Goal: Task Accomplishment & Management: Contribute content

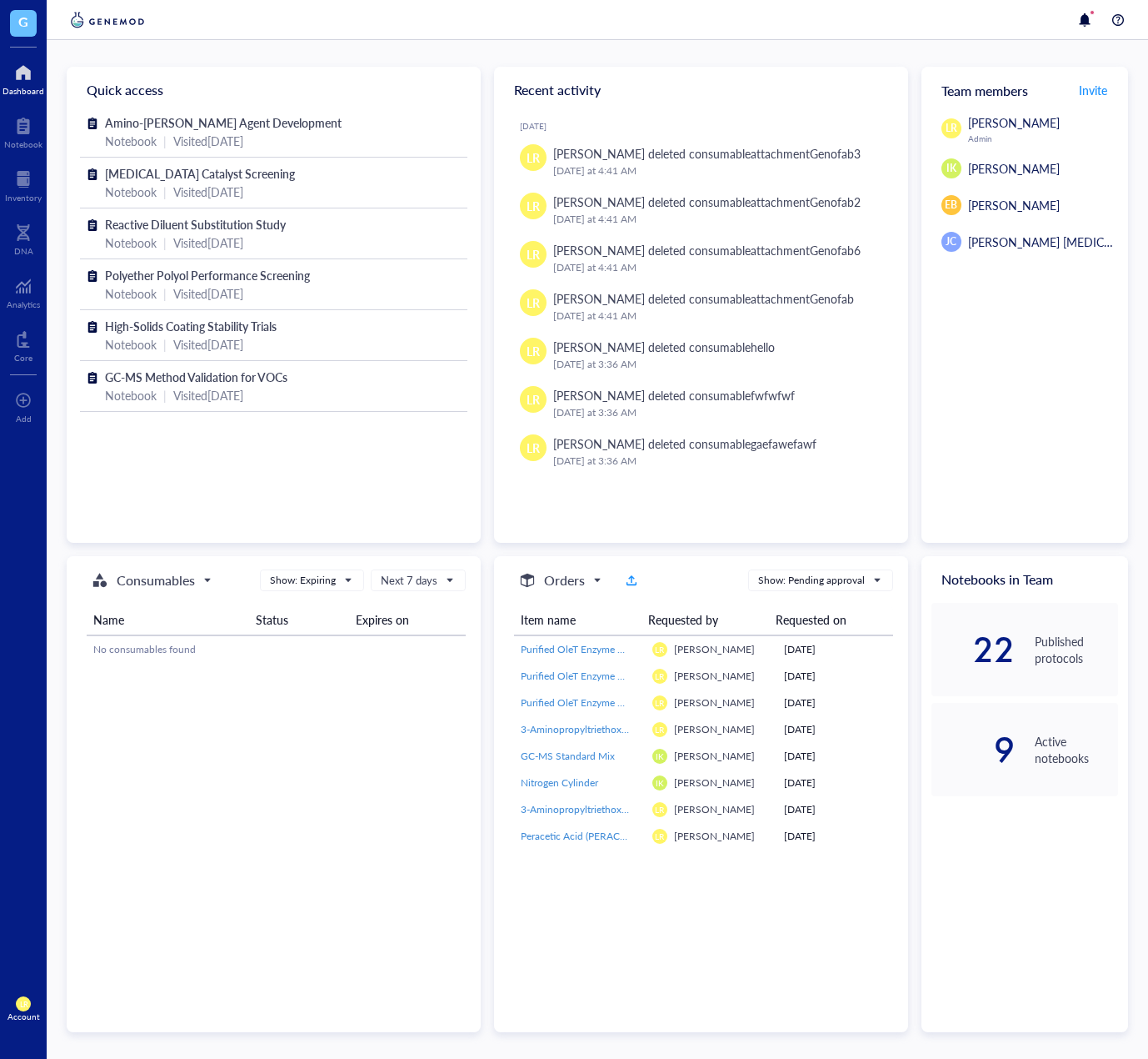
click at [147, 470] on div "Amino-Silane Coupling Agent Development Notebook | Visited 4 days ago Hydrogen …" at bounding box center [273, 327] width 414 height 428
click at [25, 23] on span "G" at bounding box center [23, 21] width 10 height 21
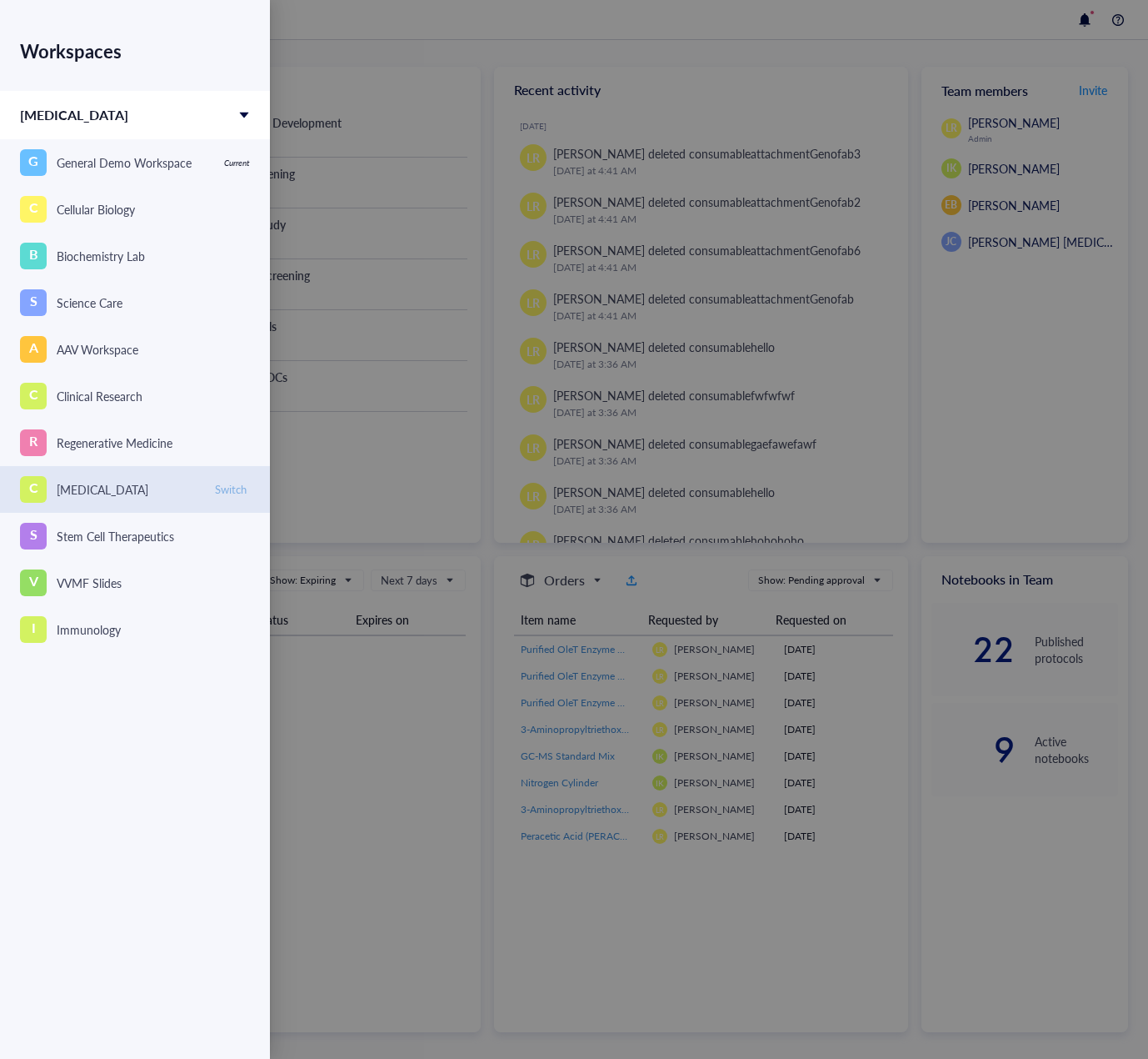
click at [240, 497] on button "Switch" at bounding box center [231, 489] width 39 height 20
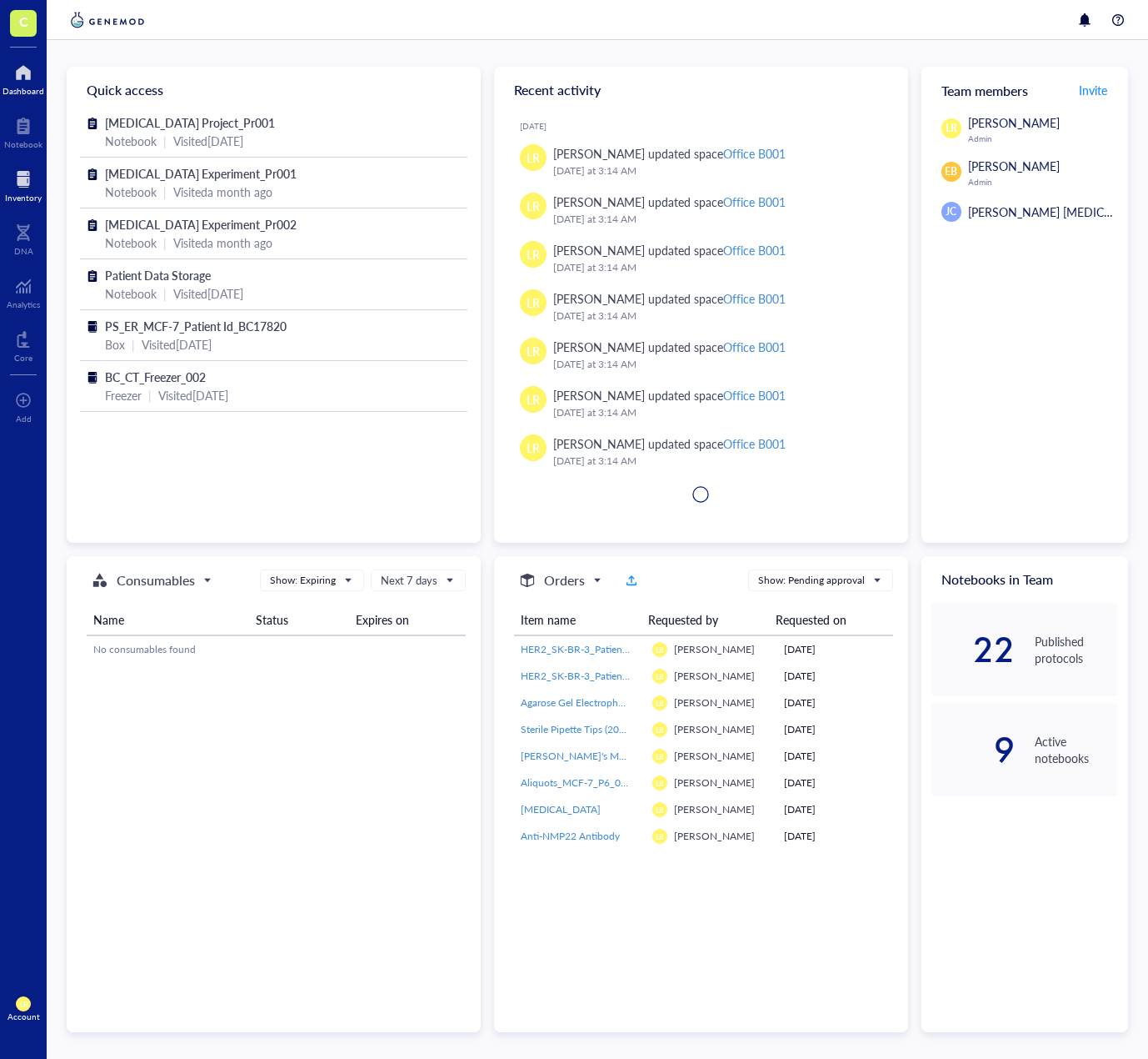
click at [20, 198] on div "Inventory" at bounding box center [23, 197] width 37 height 10
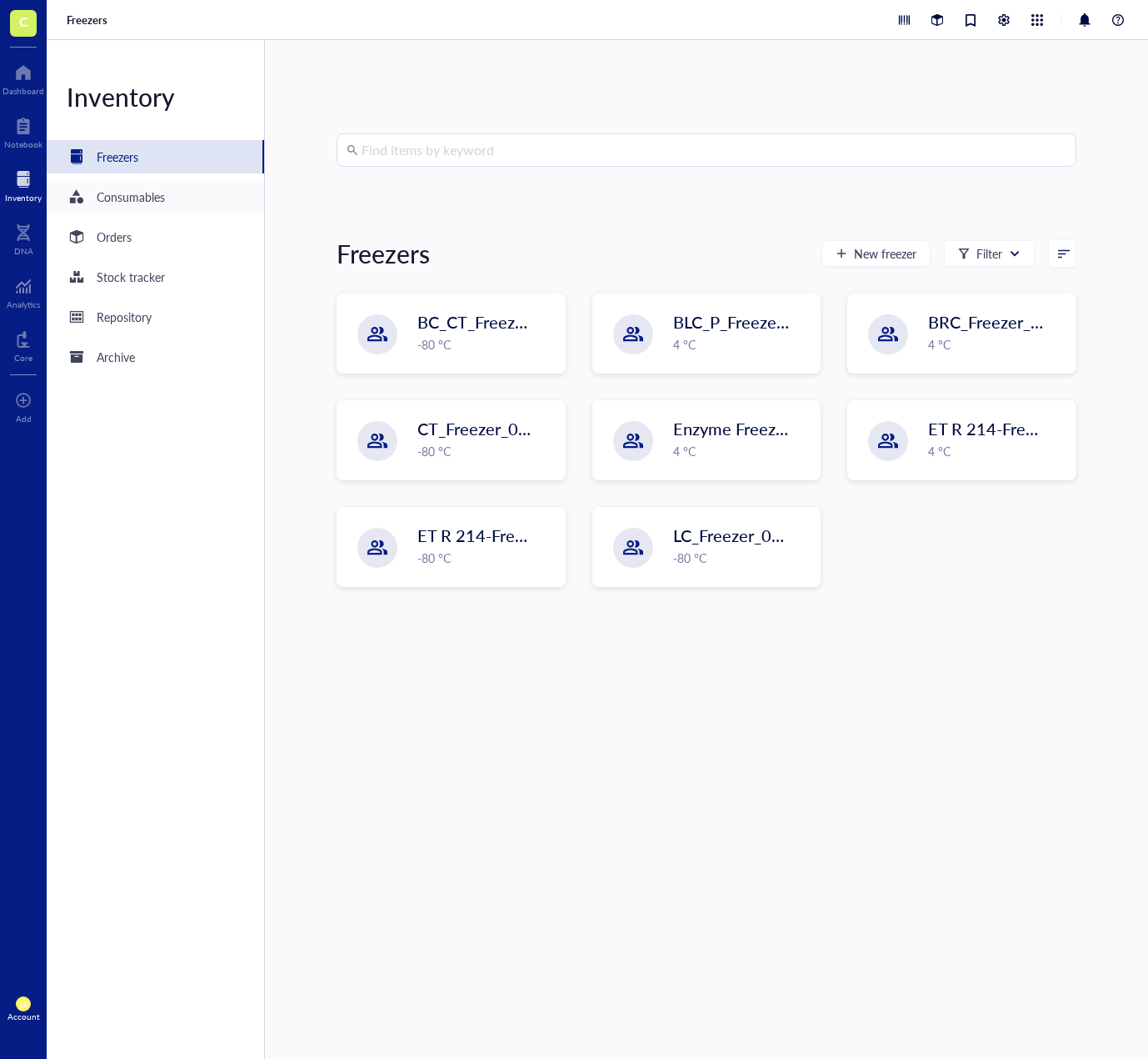
click at [179, 210] on div "Consumables" at bounding box center [155, 197] width 217 height 33
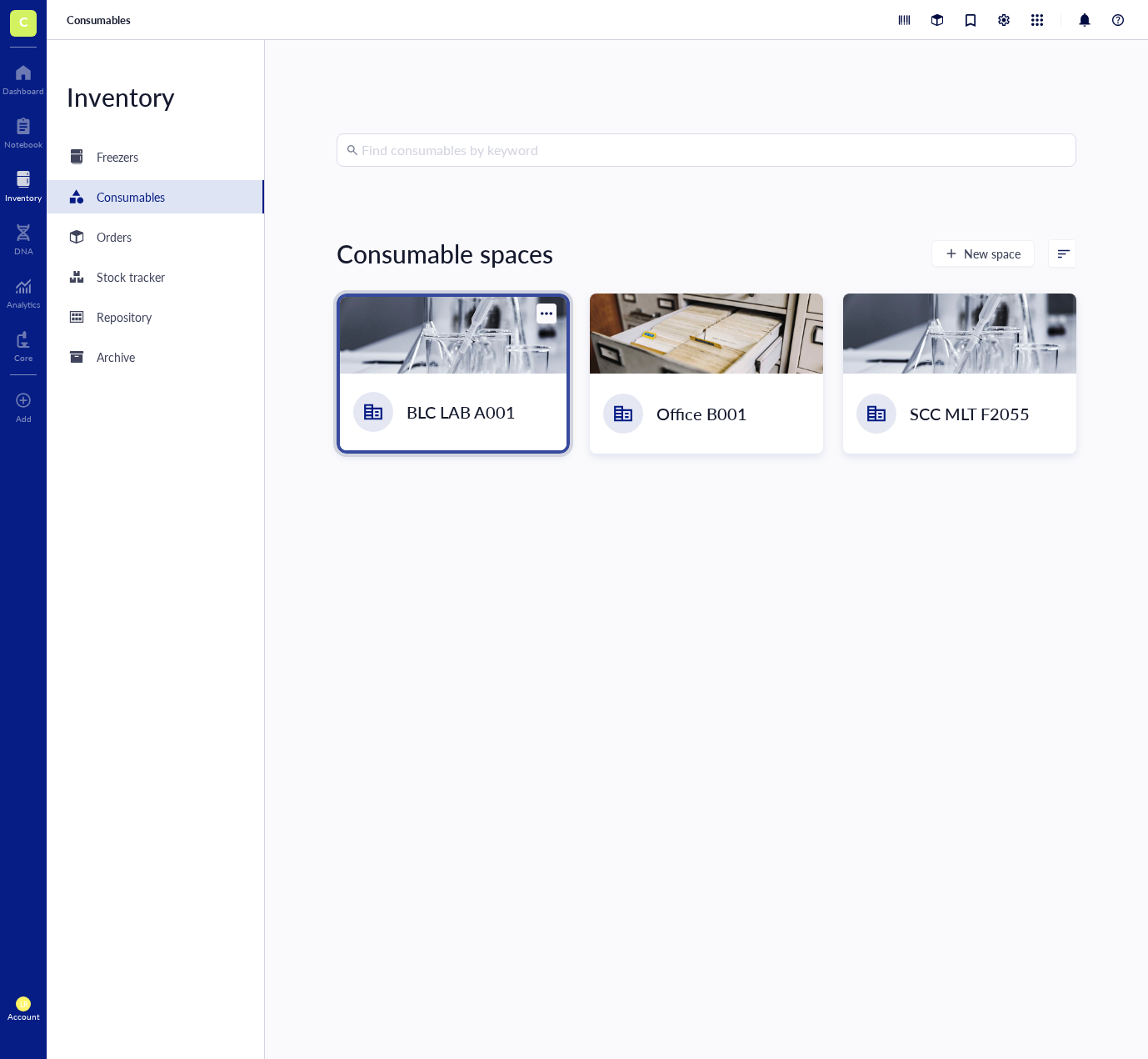
click at [473, 340] on div at bounding box center [453, 335] width 226 height 77
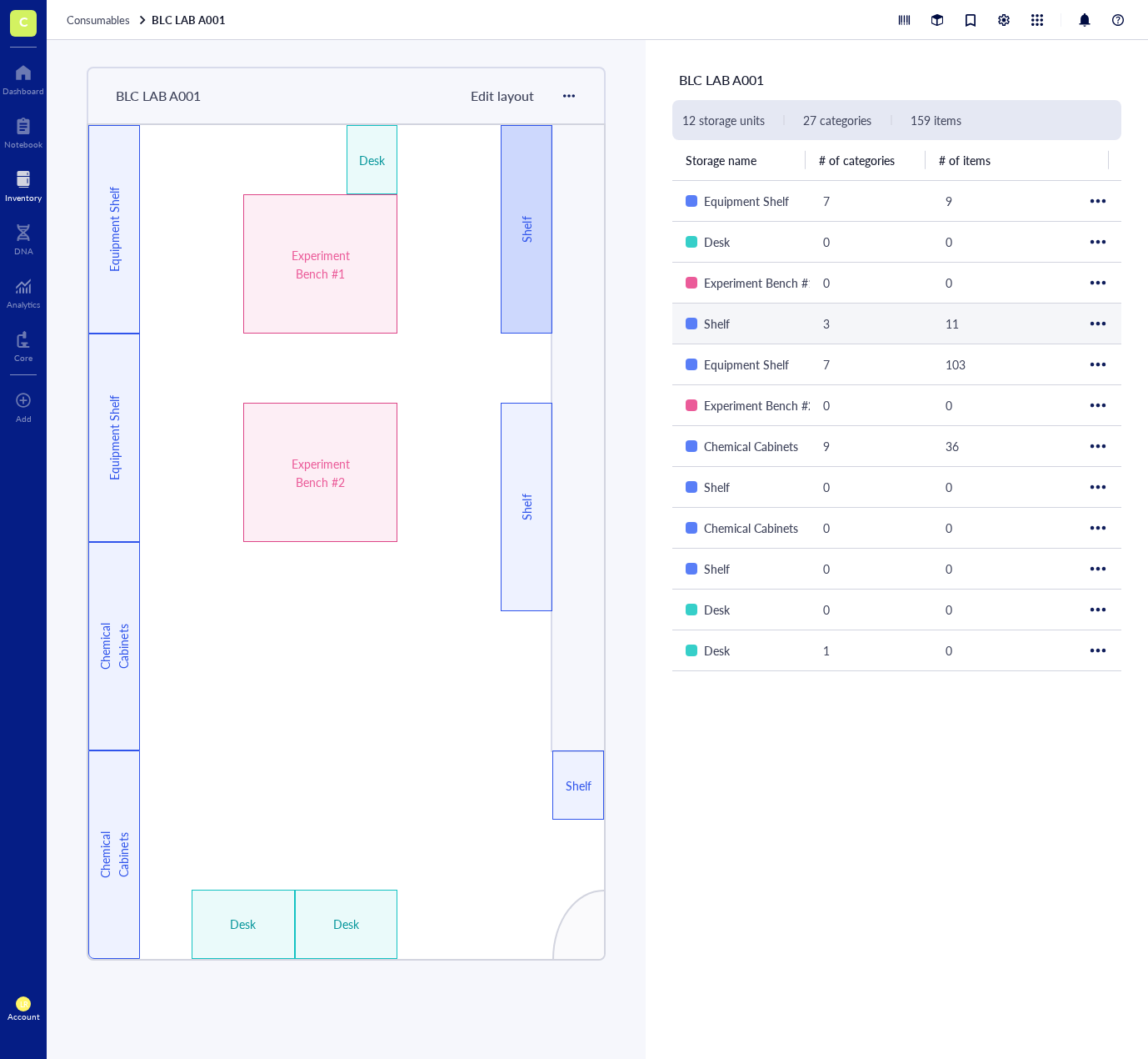
click at [528, 280] on div "Shelf" at bounding box center [526, 229] width 51 height 208
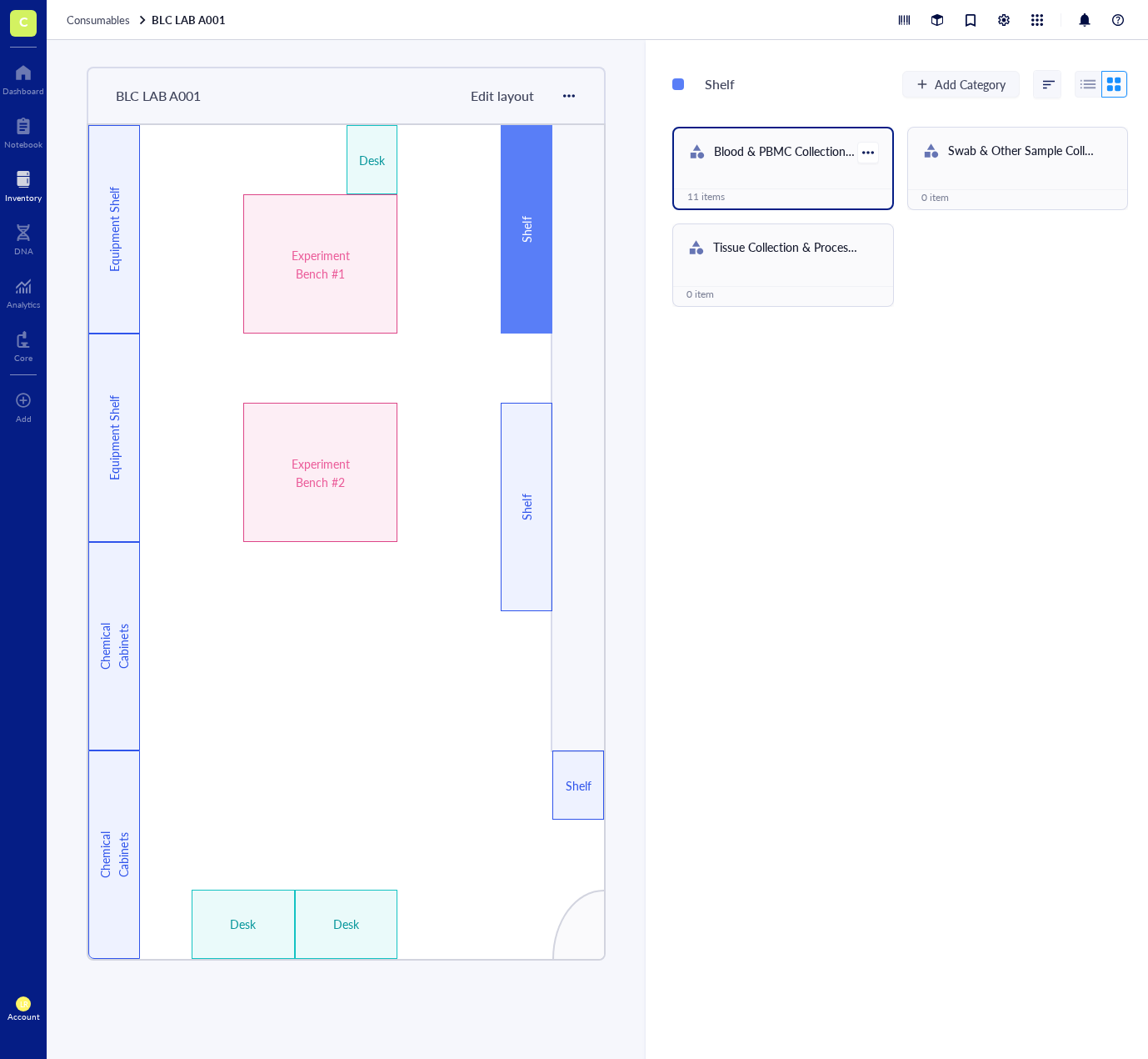
click at [713, 187] on div "Blood & PBMC Collection Kits 11 items" at bounding box center [783, 168] width 221 height 83
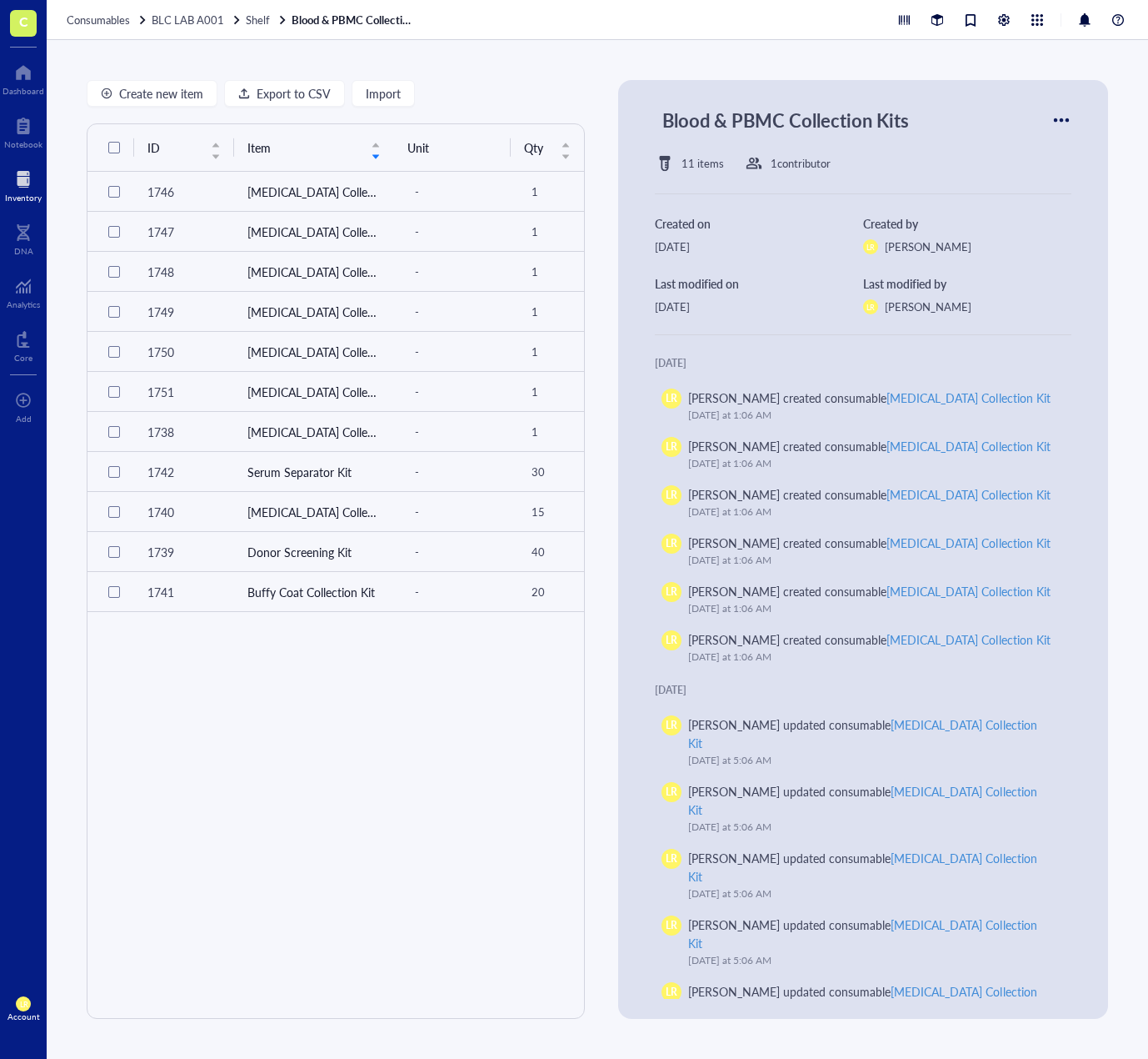
click at [27, 170] on div at bounding box center [23, 180] width 37 height 27
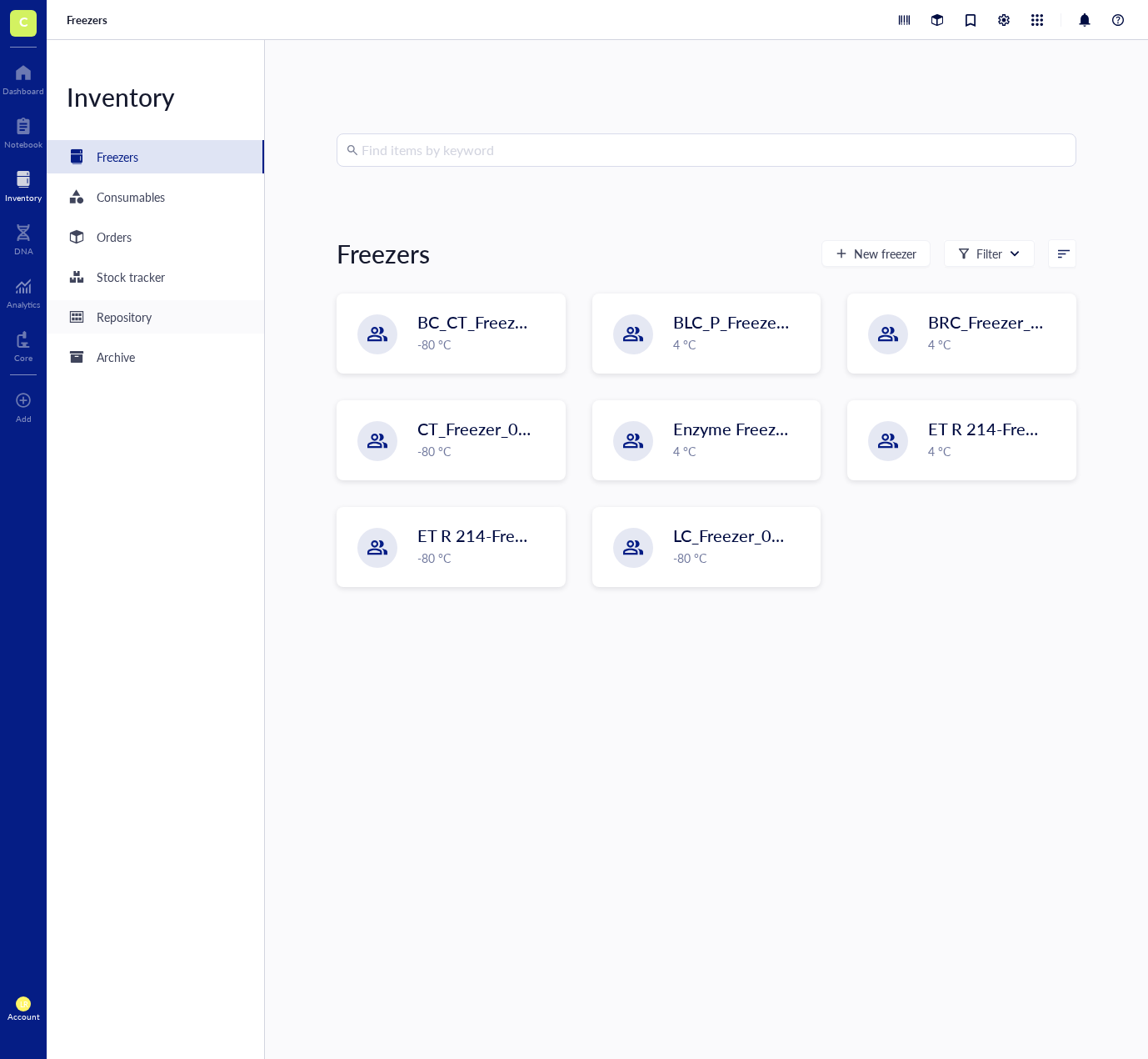
click at [145, 307] on div "Repository" at bounding box center [109, 317] width 85 height 20
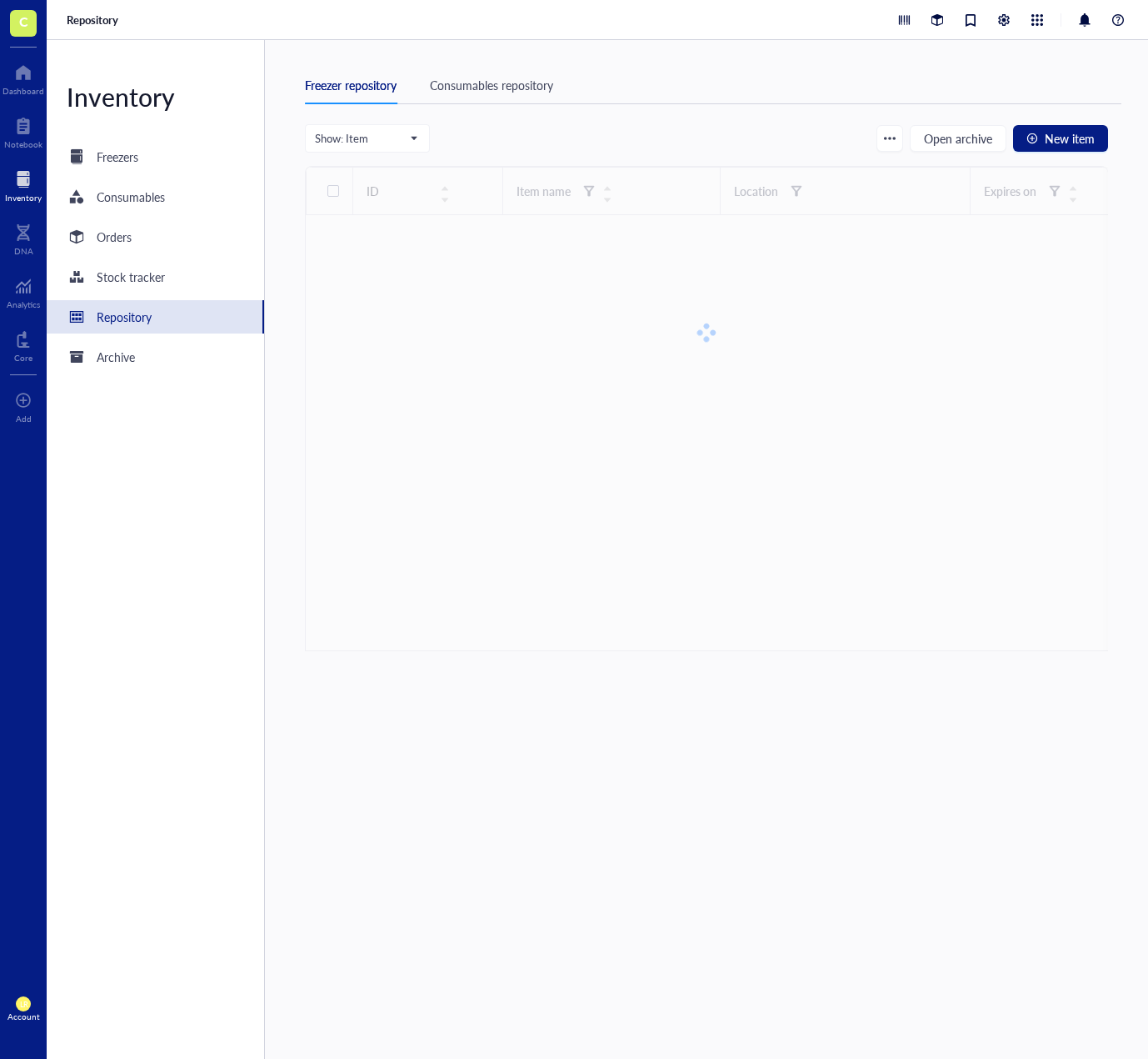
click at [493, 97] on div "Freezer repository Consumables repository" at bounding box center [713, 86] width 817 height 38
click at [499, 83] on div "Consumables repository" at bounding box center [491, 85] width 124 height 18
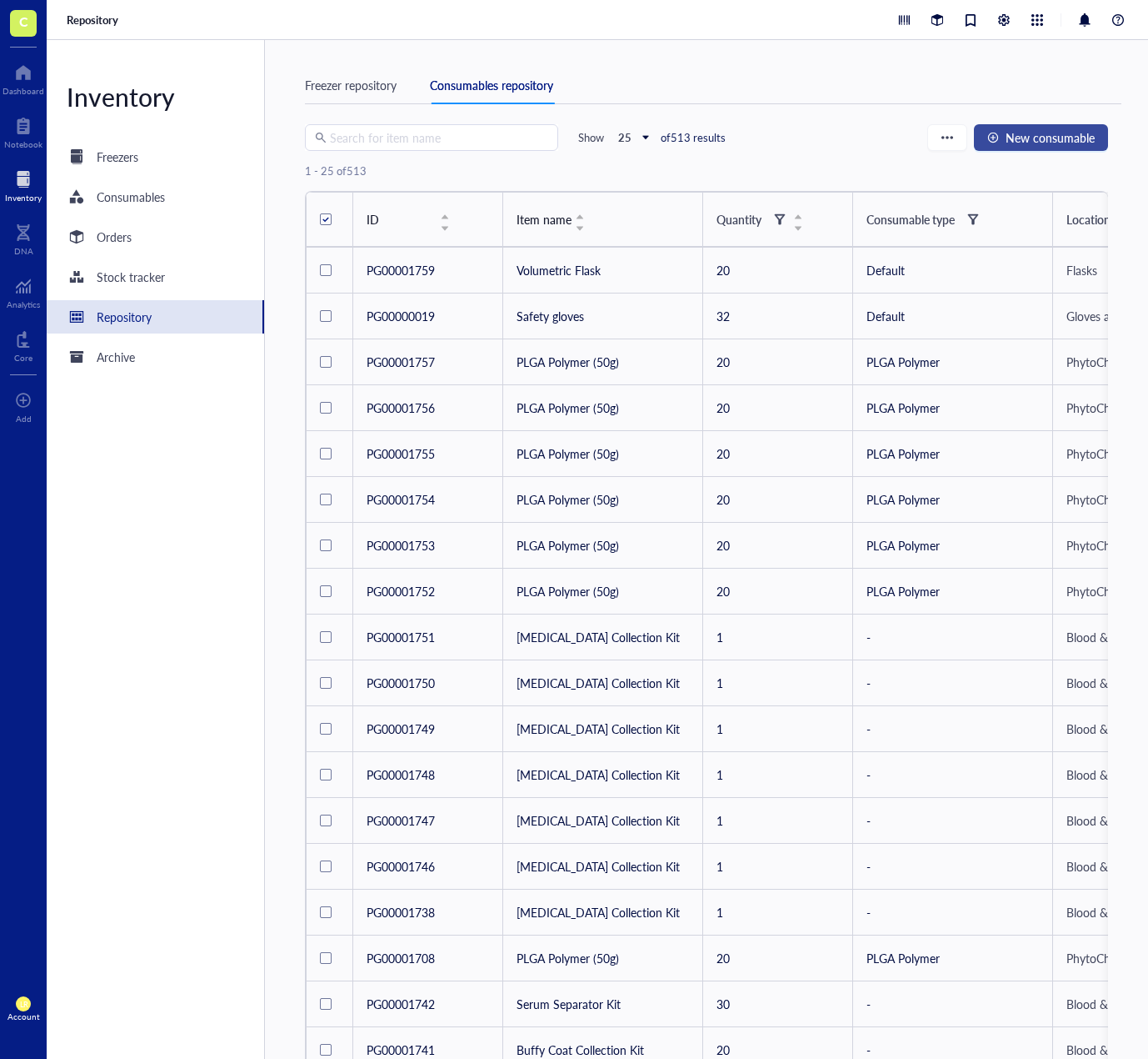
click at [998, 142] on div "button" at bounding box center [993, 137] width 12 height 12
type input "[DATE]"
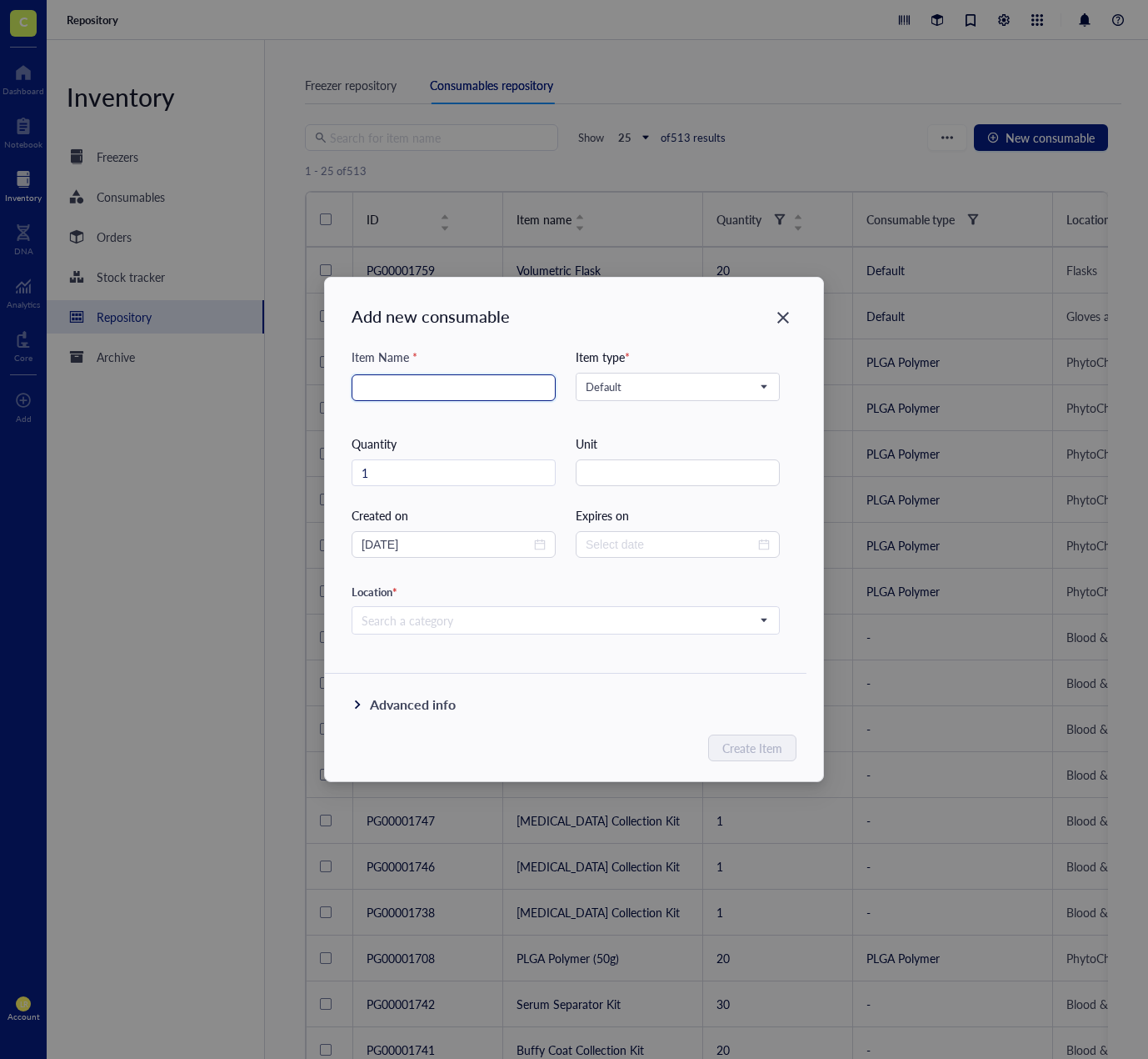
click at [469, 393] on input "search" at bounding box center [454, 388] width 184 height 25
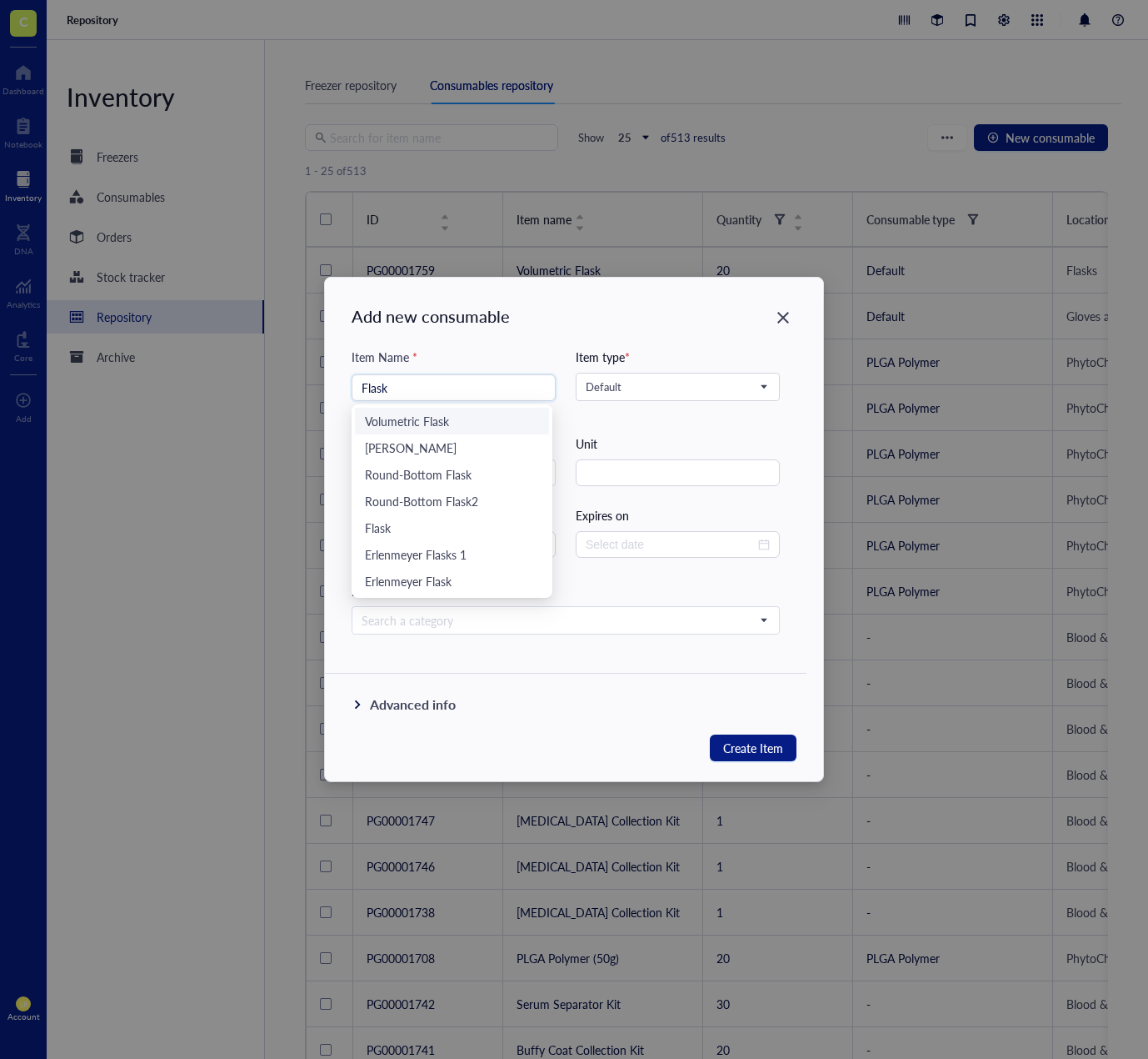
click at [459, 430] on div "Volumetric Flask" at bounding box center [452, 421] width 194 height 27
type input "Volumetric Flask"
click at [659, 394] on input "search" at bounding box center [671, 387] width 170 height 25
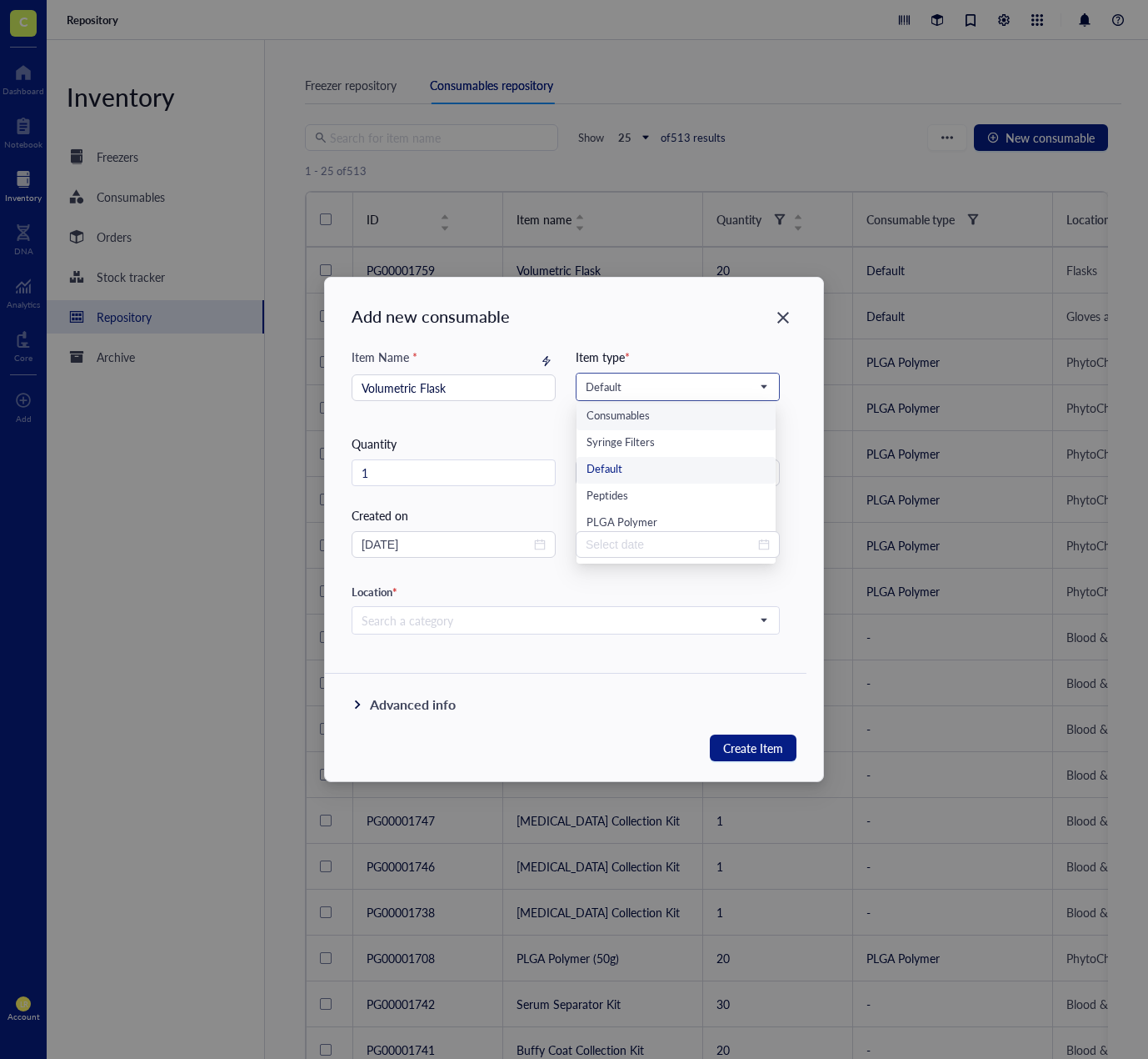
click at [677, 423] on div "Consumables" at bounding box center [676, 417] width 179 height 18
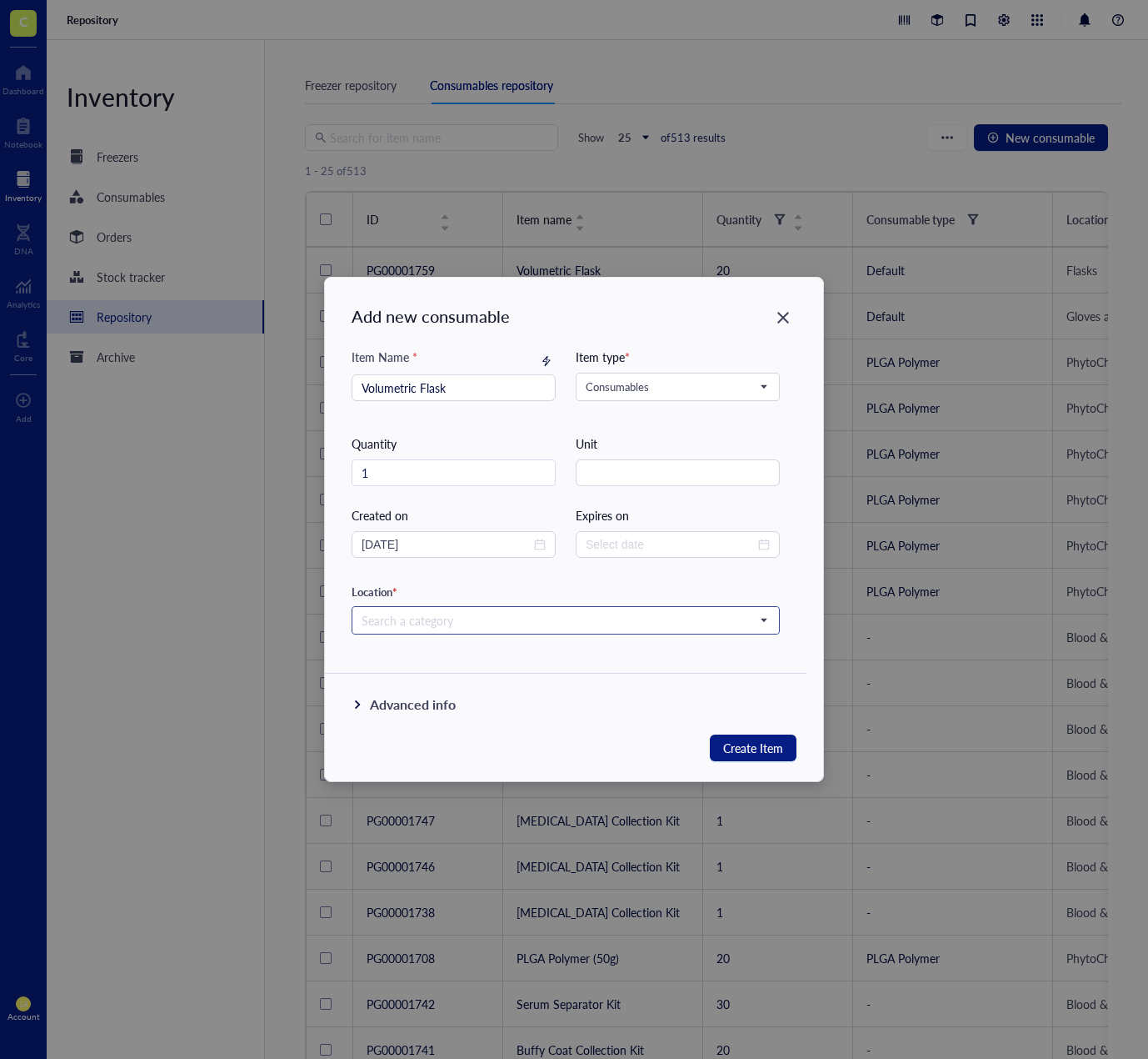
click at [582, 610] on input "search" at bounding box center [558, 621] width 393 height 25
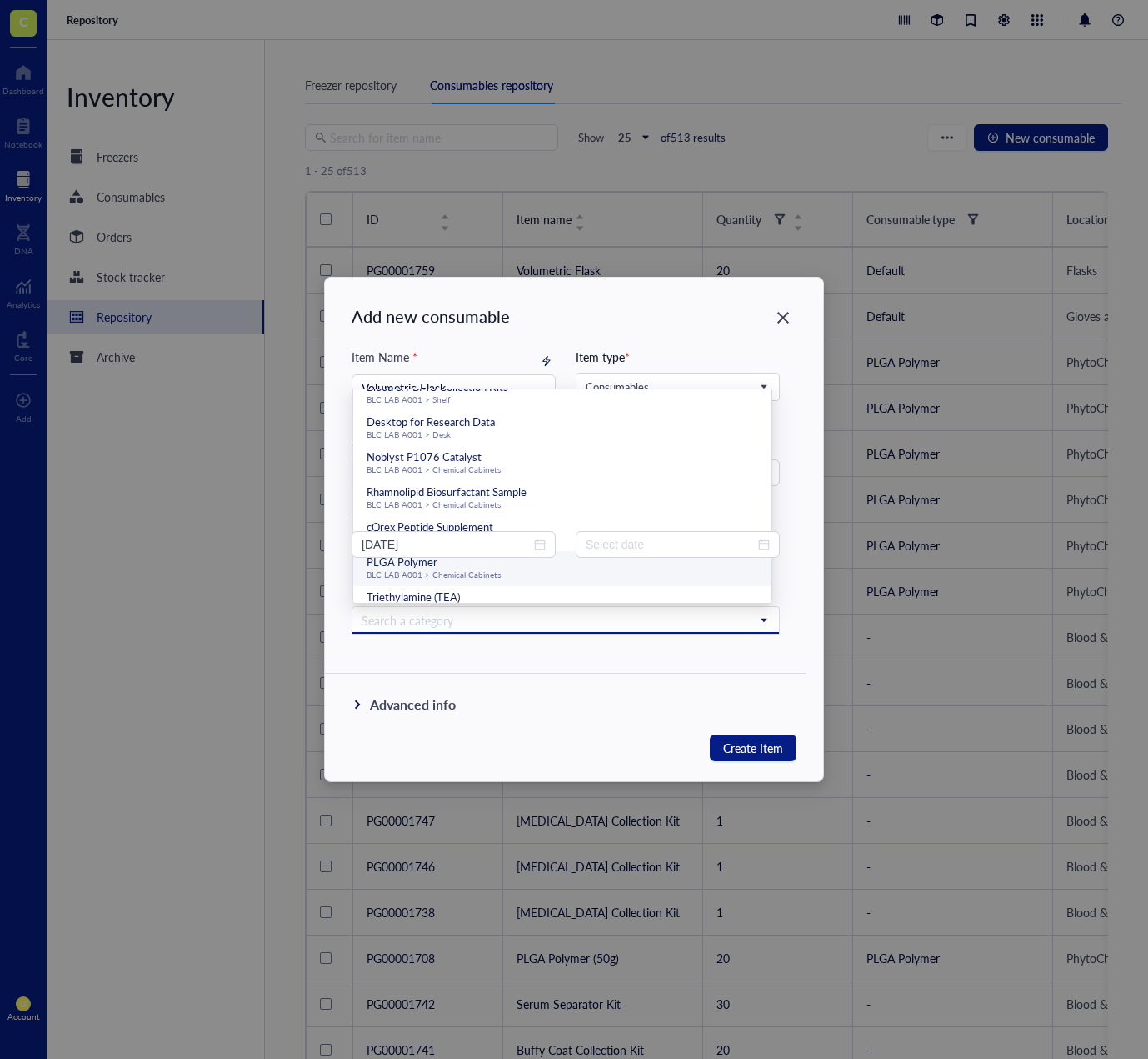
scroll to position [137, 0]
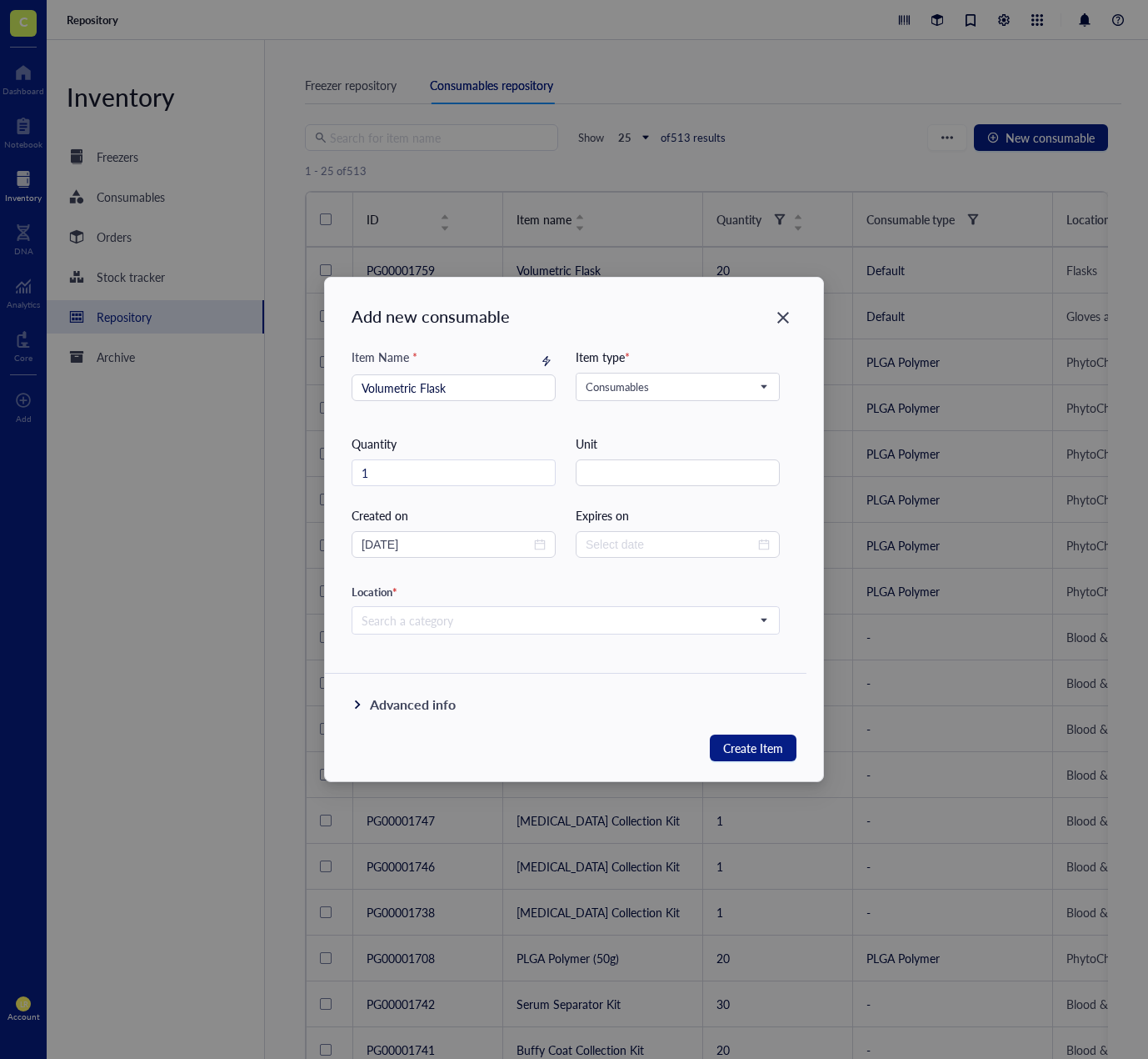
click at [499, 686] on div "Advanced info" at bounding box center [565, 718] width 482 height 87
click at [509, 619] on input "search" at bounding box center [558, 621] width 393 height 25
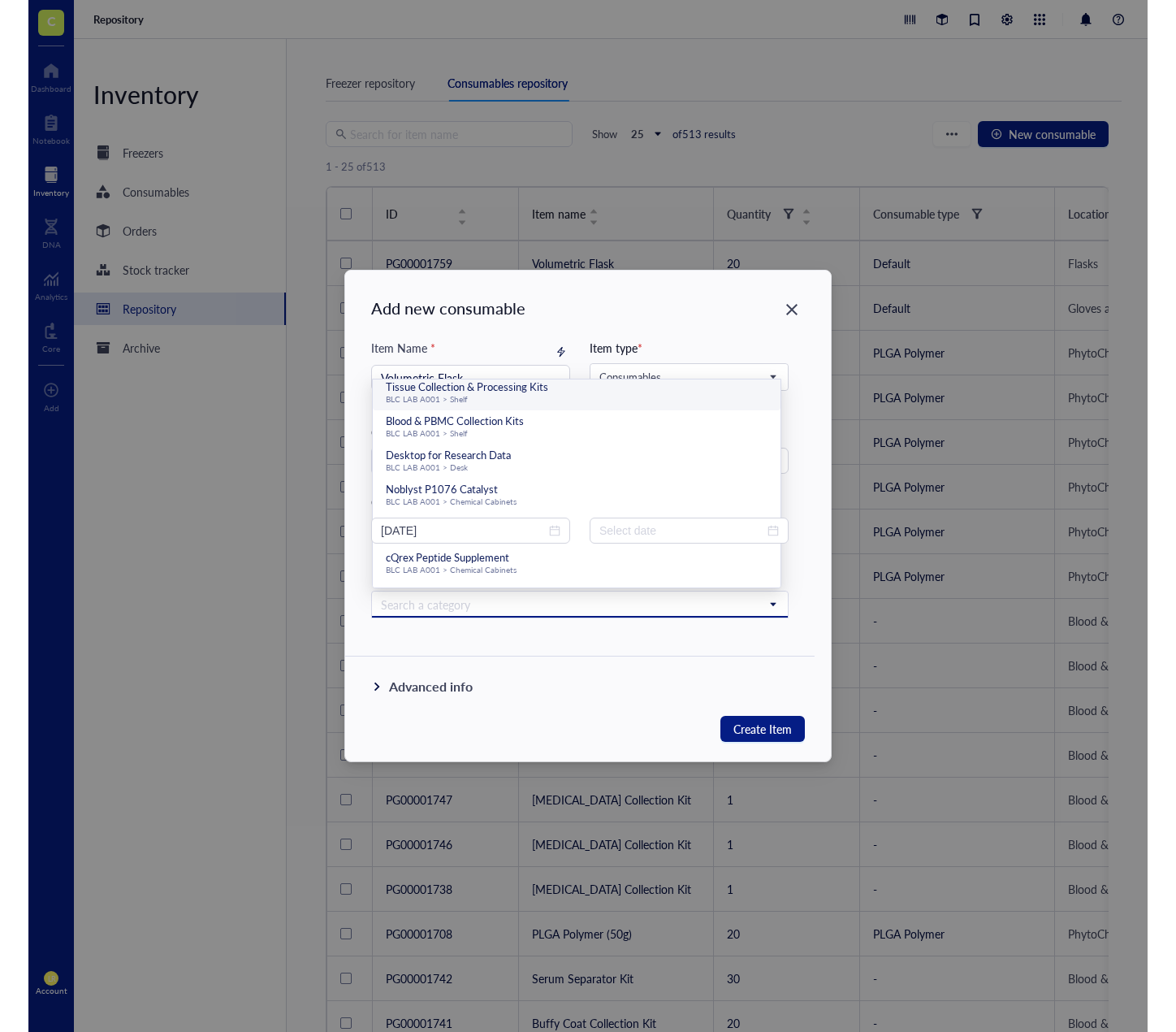
scroll to position [81, 0]
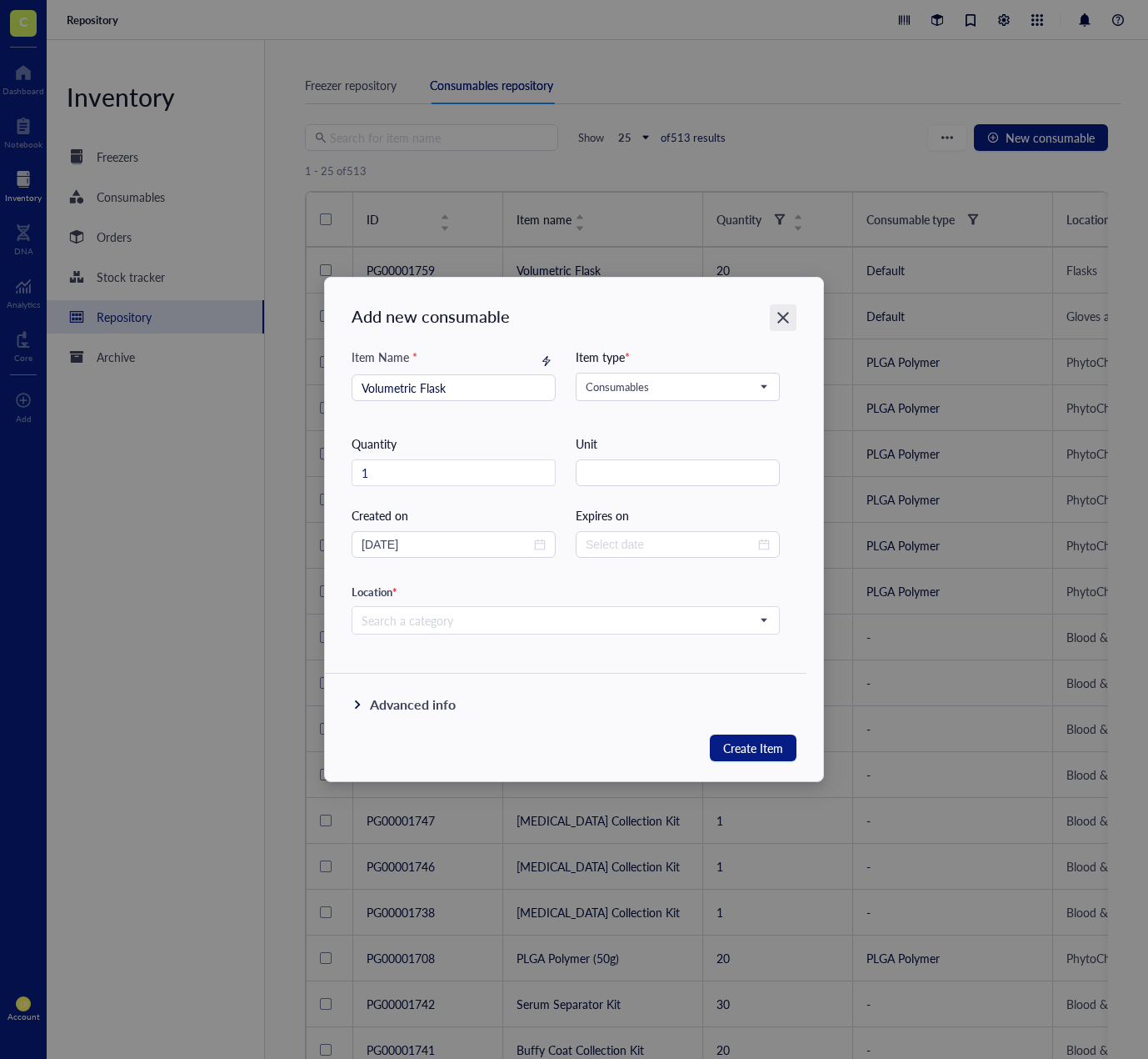
click at [785, 321] on icon "Close" at bounding box center [784, 318] width 16 height 16
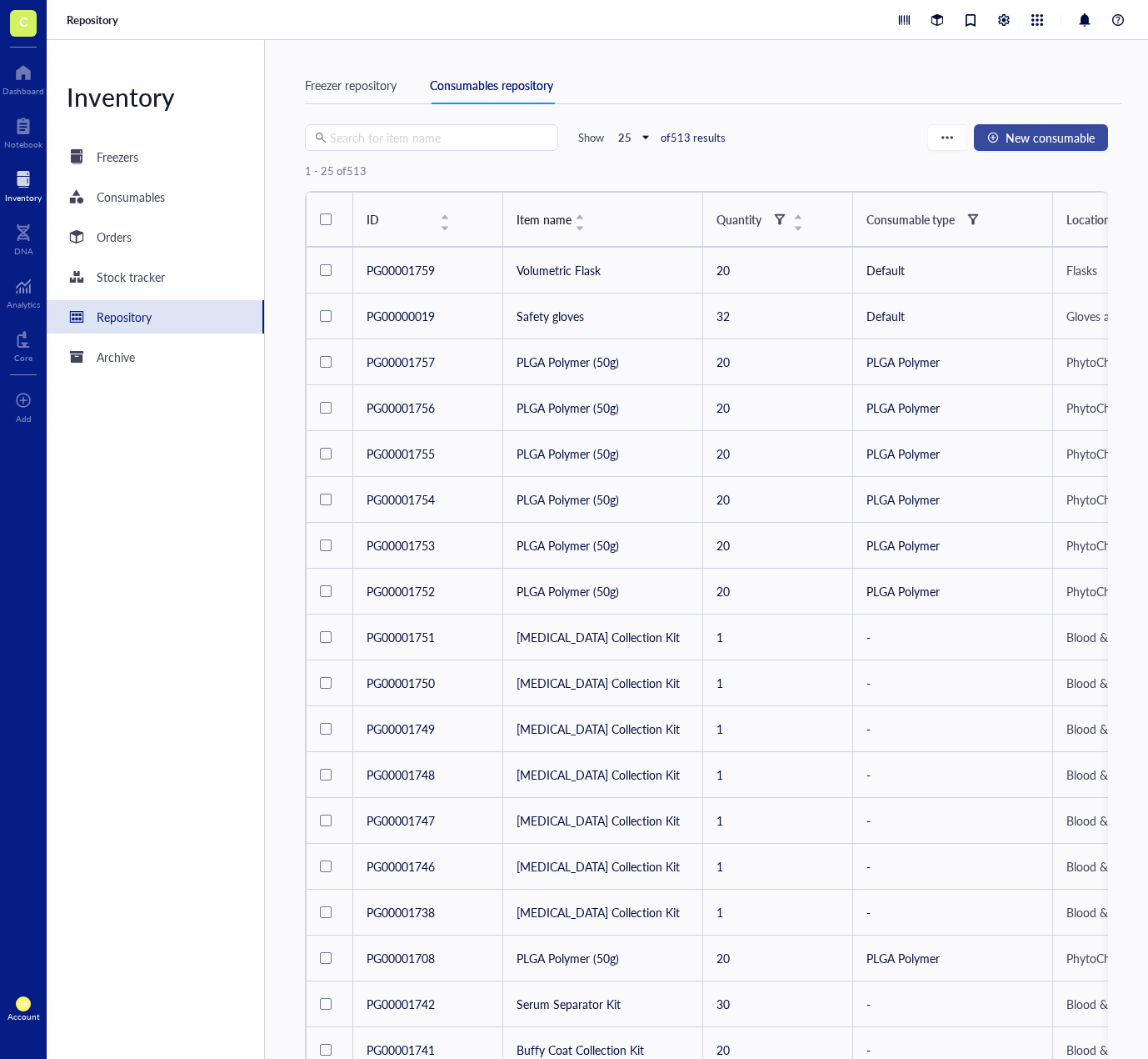
click at [1028, 128] on button "New consumable" at bounding box center [1041, 138] width 134 height 27
type input "[DATE]"
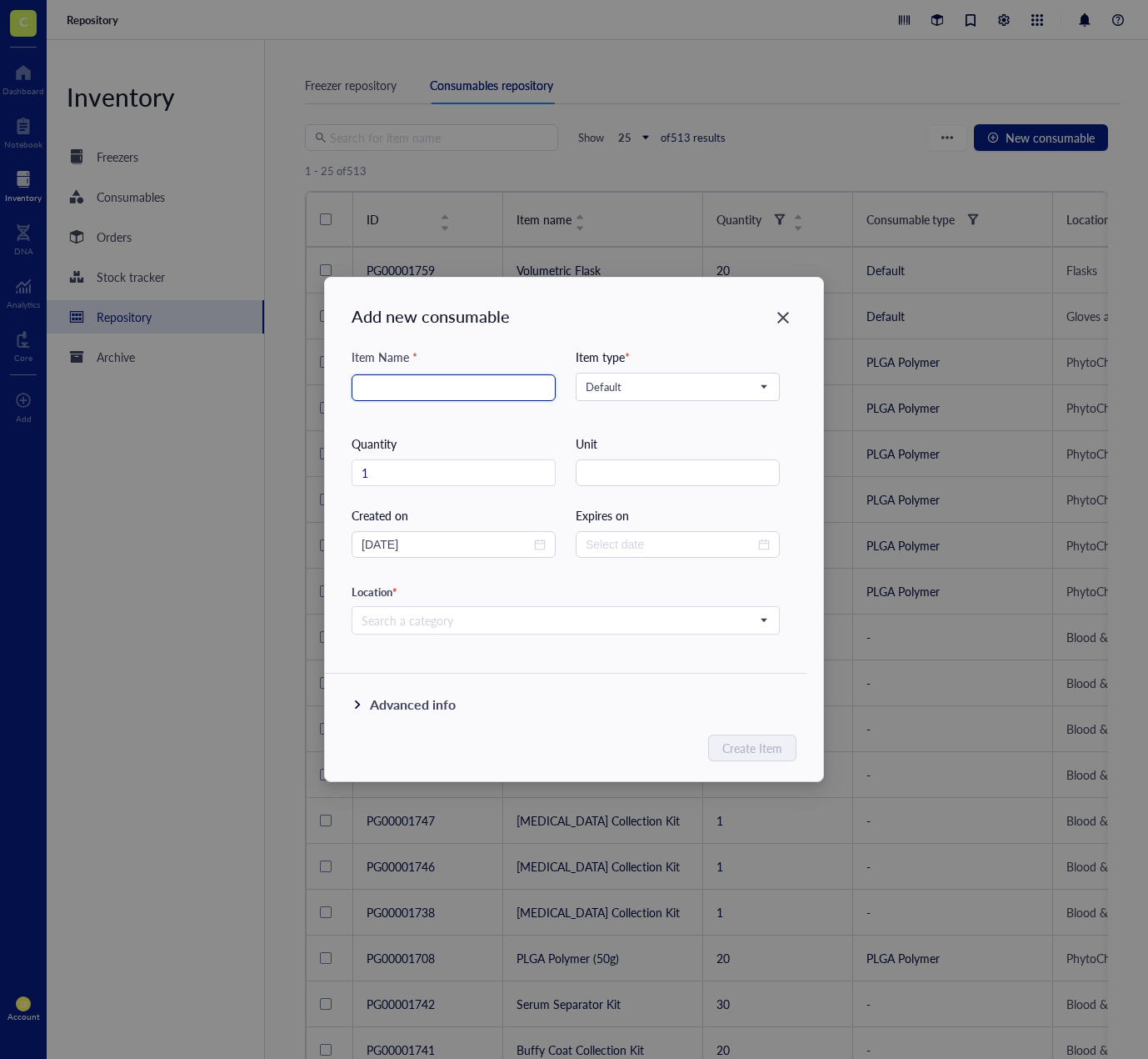
click at [460, 393] on input "search" at bounding box center [454, 388] width 184 height 25
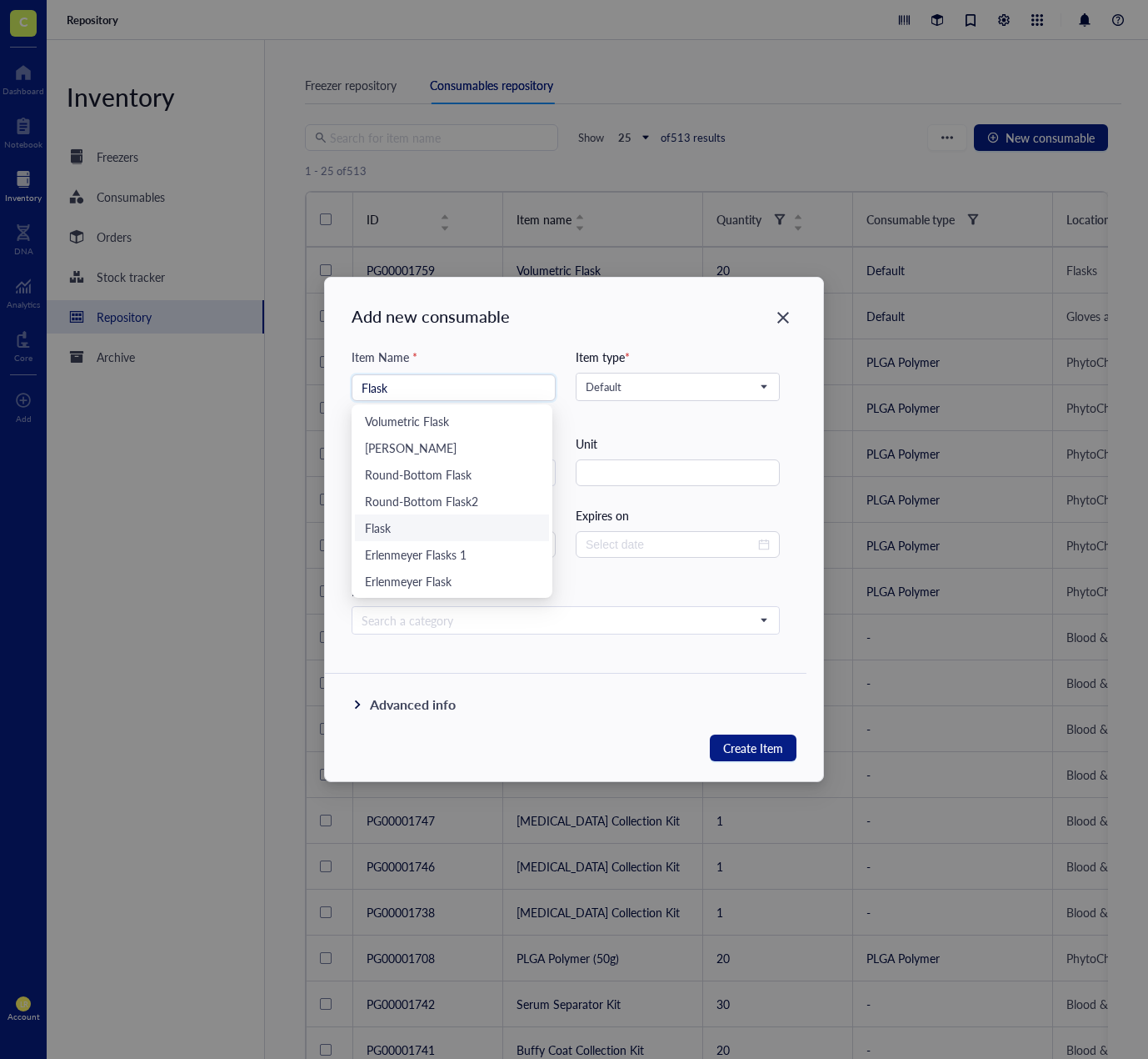
type input "Flask"
click at [619, 367] on div "Item type * Default" at bounding box center [677, 381] width 204 height 67
click at [627, 376] on input "search" at bounding box center [671, 387] width 170 height 25
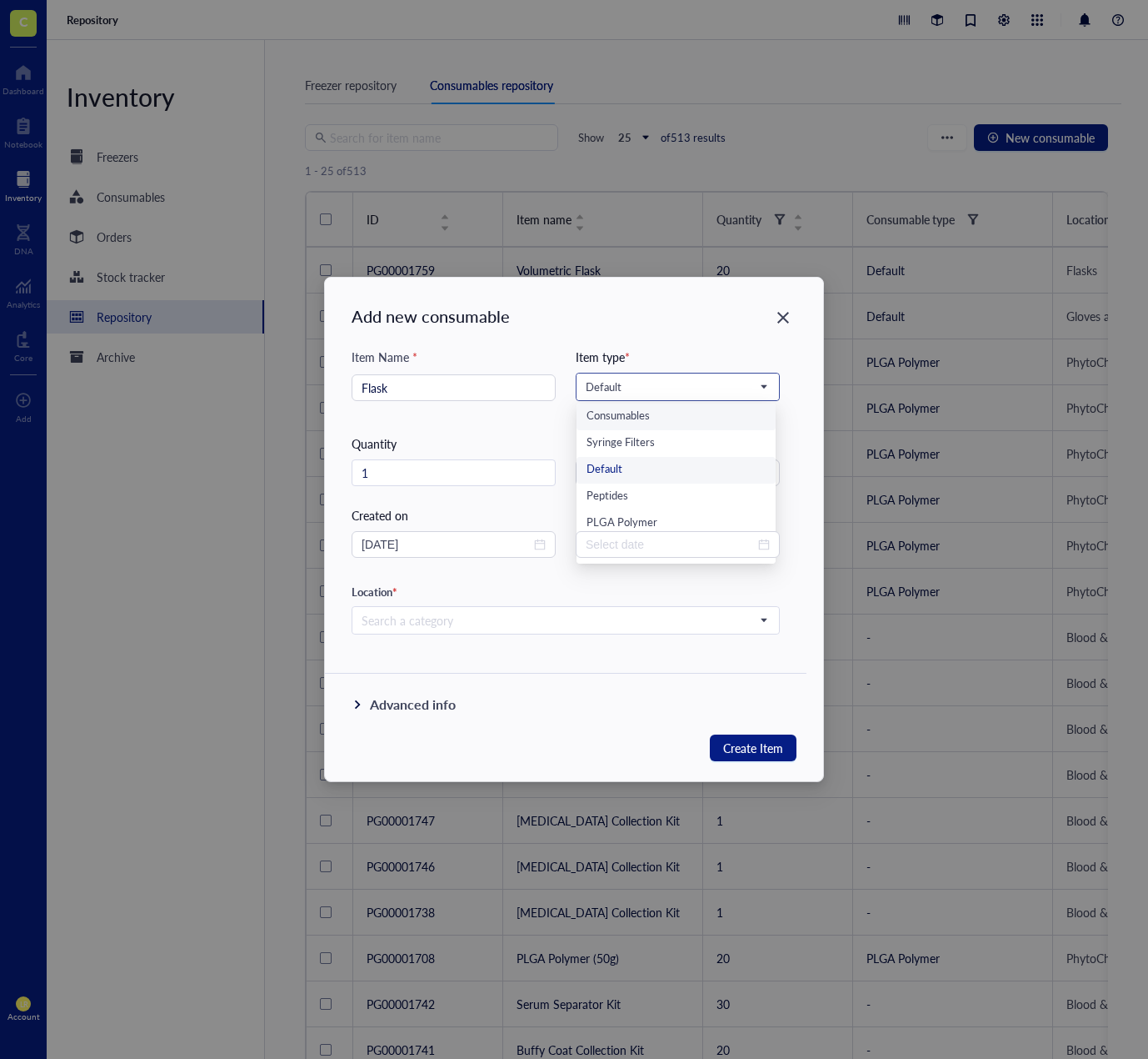
click at [623, 419] on div "Consumables" at bounding box center [676, 417] width 179 height 18
drag, startPoint x: 555, startPoint y: 594, endPoint x: 555, endPoint y: 605, distance: 11.0
click at [555, 595] on div "Location *" at bounding box center [565, 592] width 428 height 15
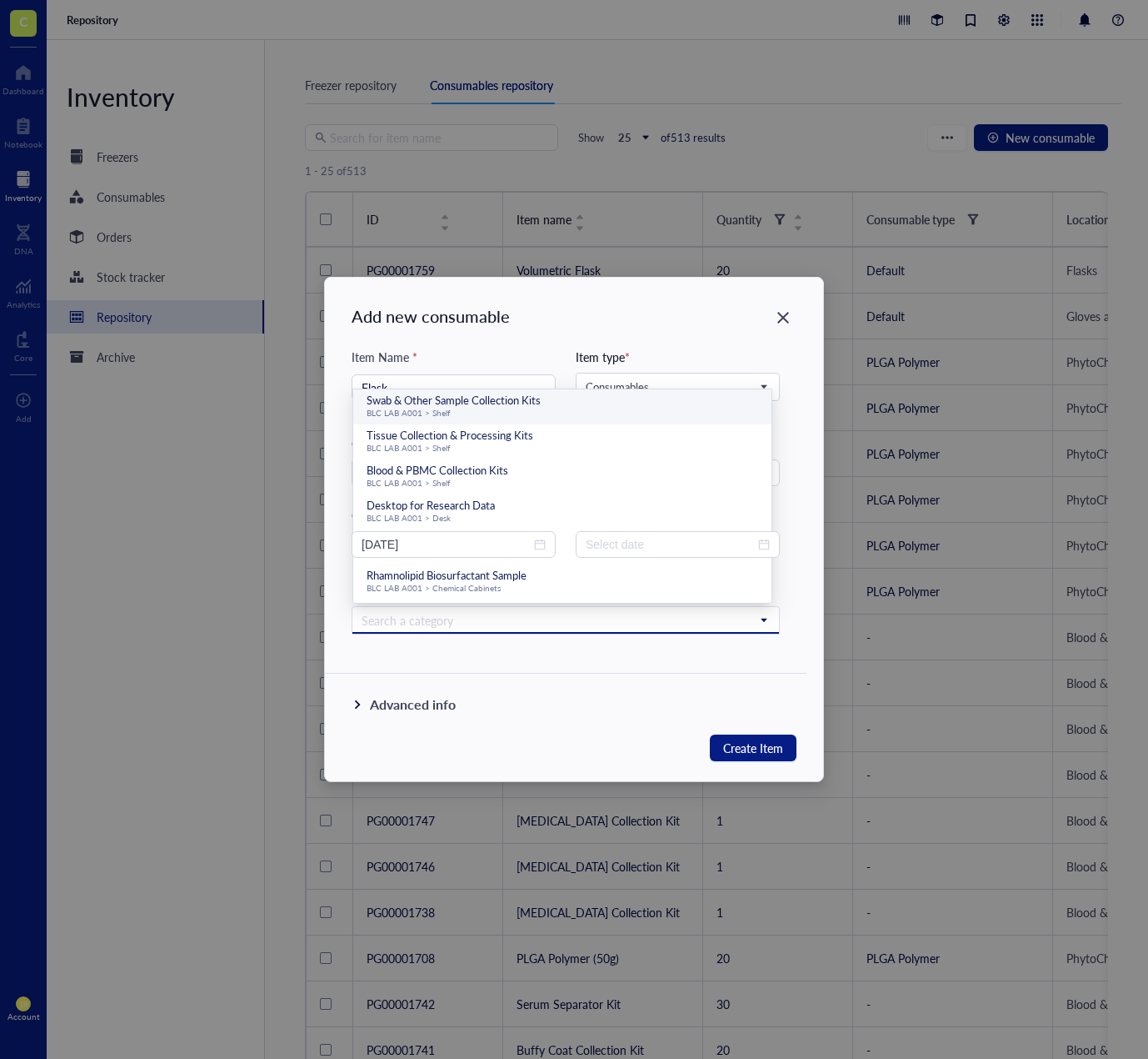
click at [555, 609] on input "search" at bounding box center [558, 621] width 393 height 25
click at [504, 402] on span "Swab & Other Sample Collection Kits" at bounding box center [454, 400] width 174 height 16
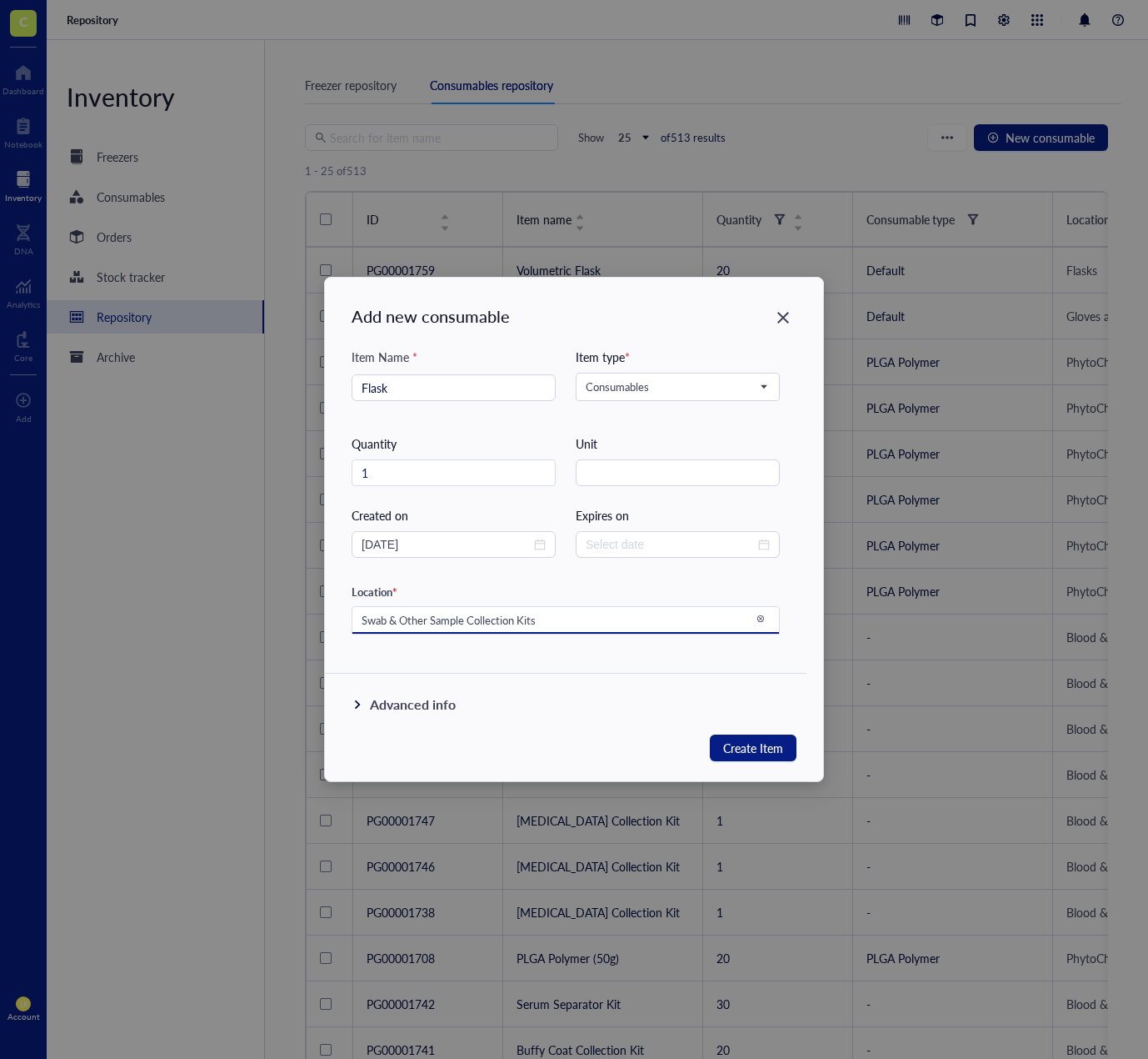
drag, startPoint x: 565, startPoint y: 677, endPoint x: 604, endPoint y: 694, distance: 42.5
click at [565, 678] on div "Advanced info" at bounding box center [565, 718] width 482 height 87
click at [745, 743] on span "Create Item" at bounding box center [753, 748] width 60 height 20
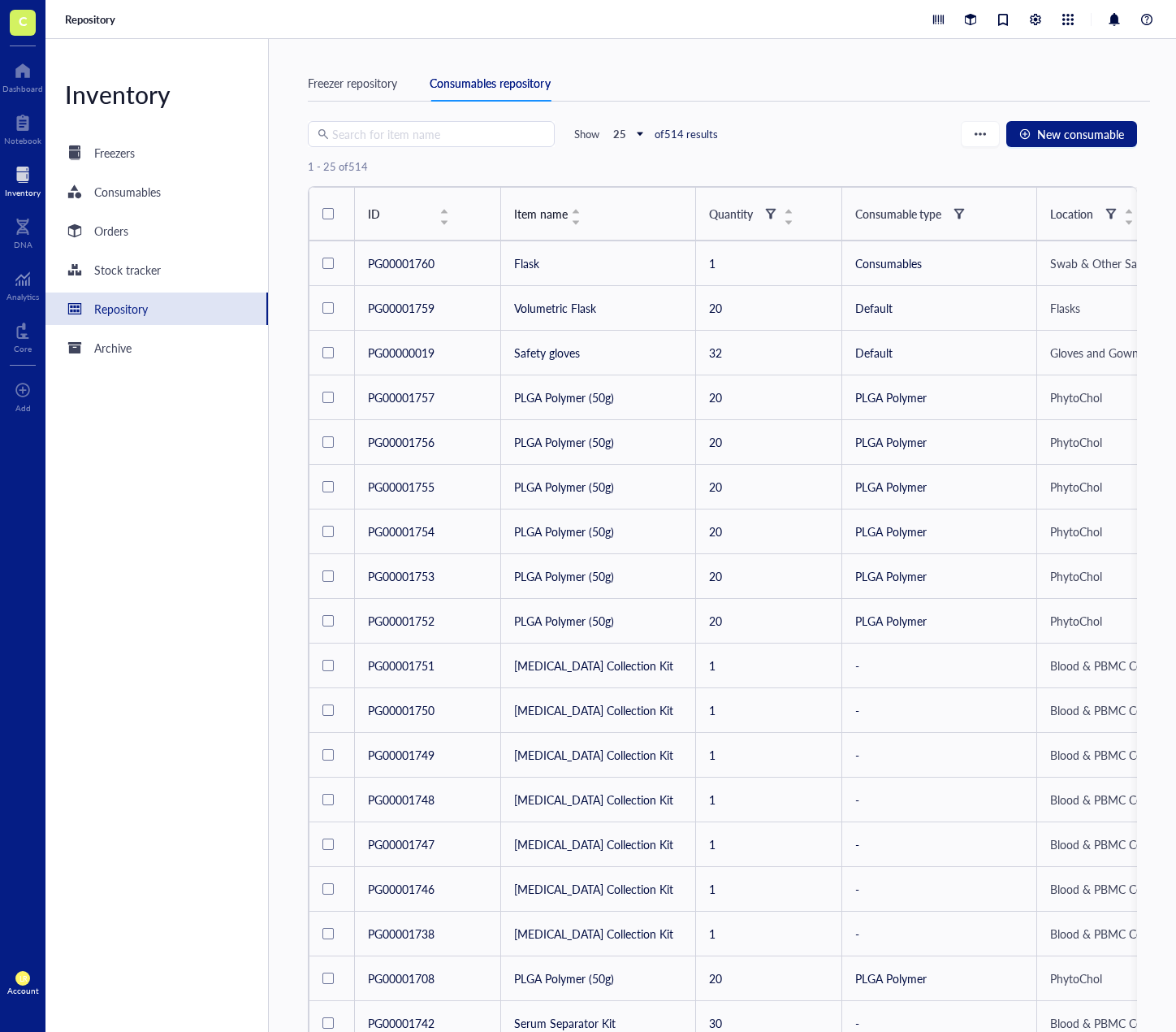
click at [147, 960] on div "Inventory Freezers Consumables Orders Stock tracker Repository Archive" at bounding box center [157, 534] width 223 height 992
click at [71, 193] on div at bounding box center [75, 192] width 26 height 26
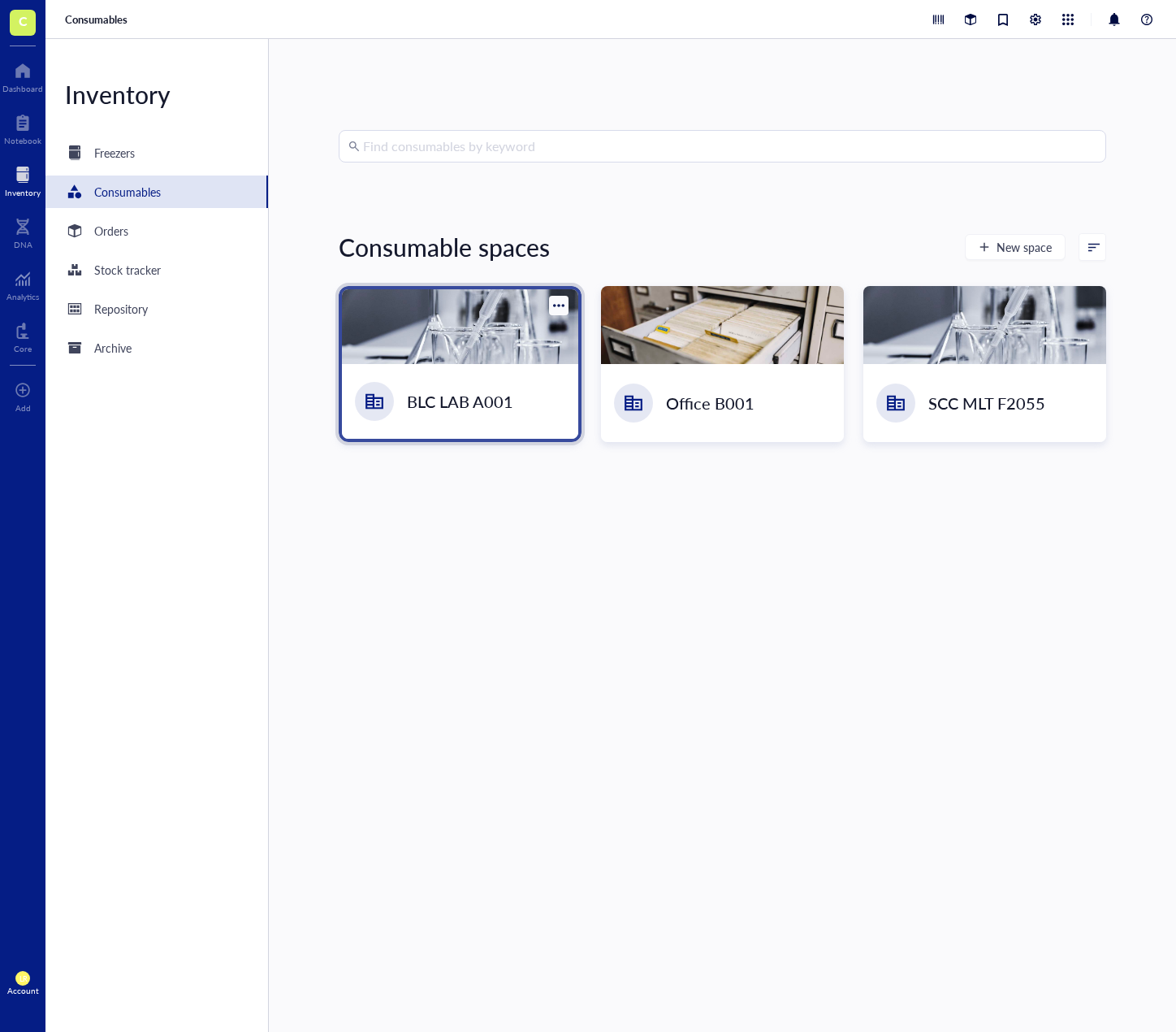
click at [461, 339] on div at bounding box center [460, 326] width 236 height 75
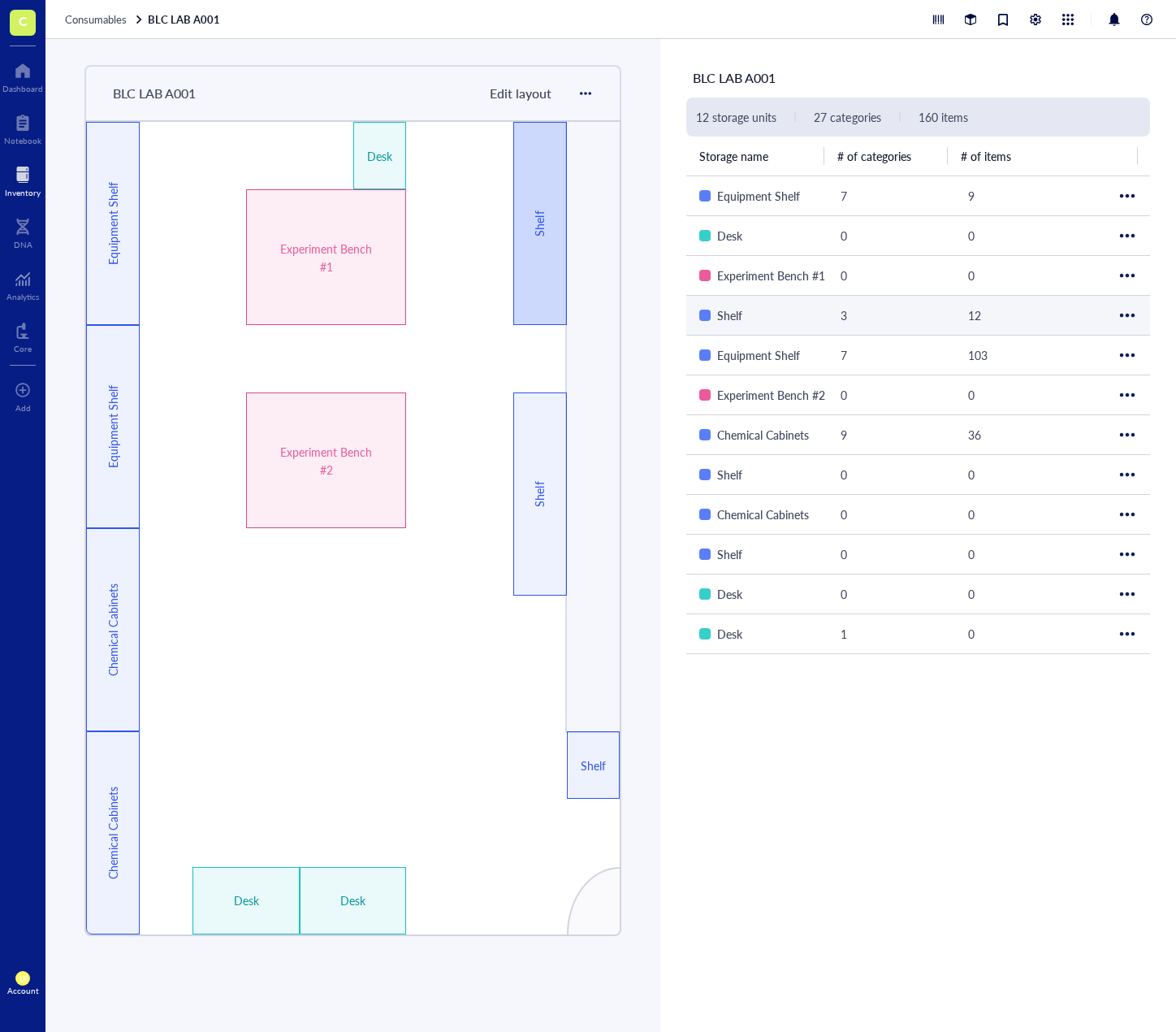
click at [541, 265] on div "Shelf" at bounding box center [540, 223] width 18 height 93
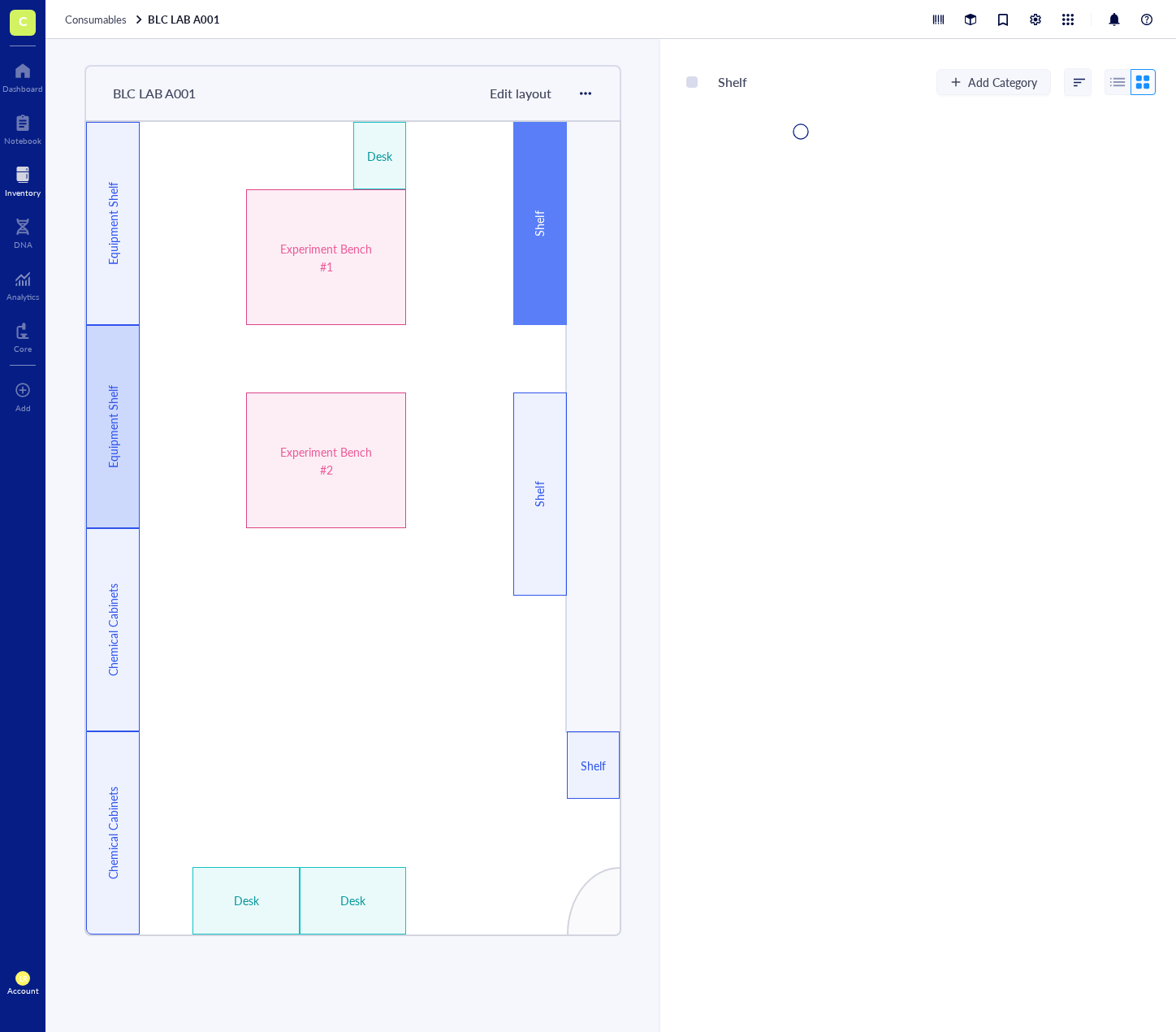
click at [113, 444] on div "Equipment Shelf" at bounding box center [113, 426] width 18 height 93
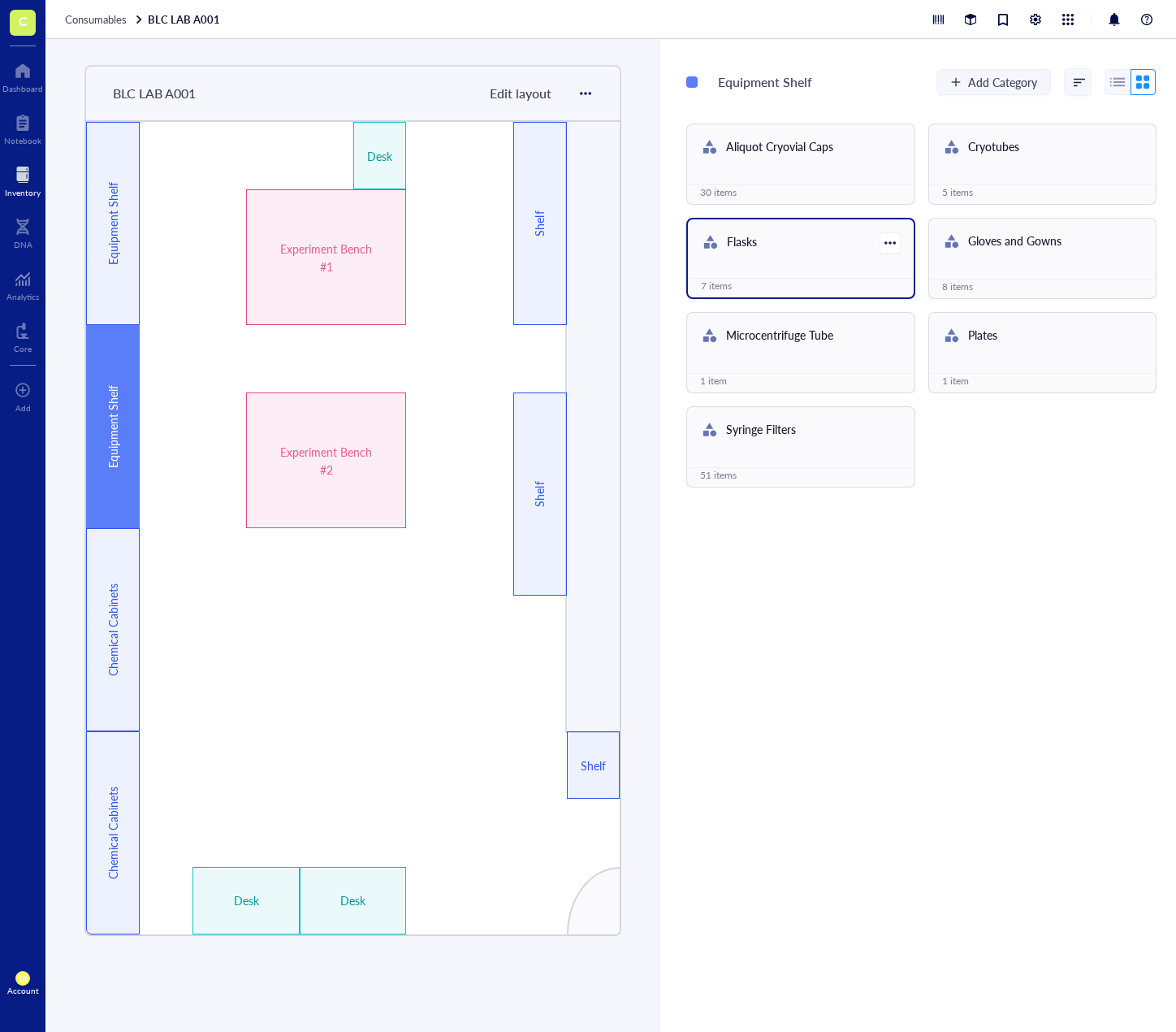
click at [787, 240] on div "Flasks" at bounding box center [789, 243] width 178 height 21
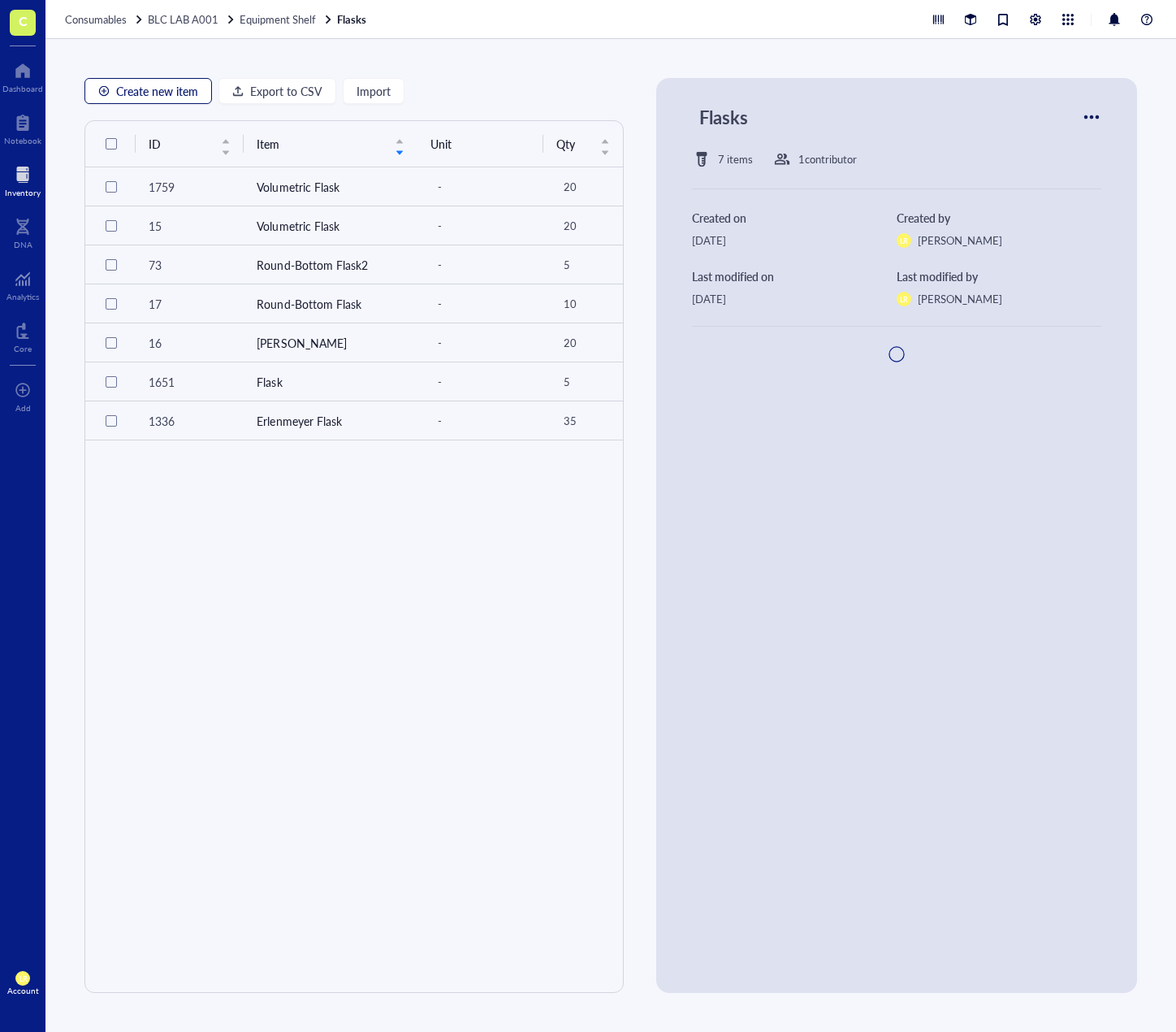
click at [154, 86] on span "Create new item" at bounding box center [156, 91] width 82 height 13
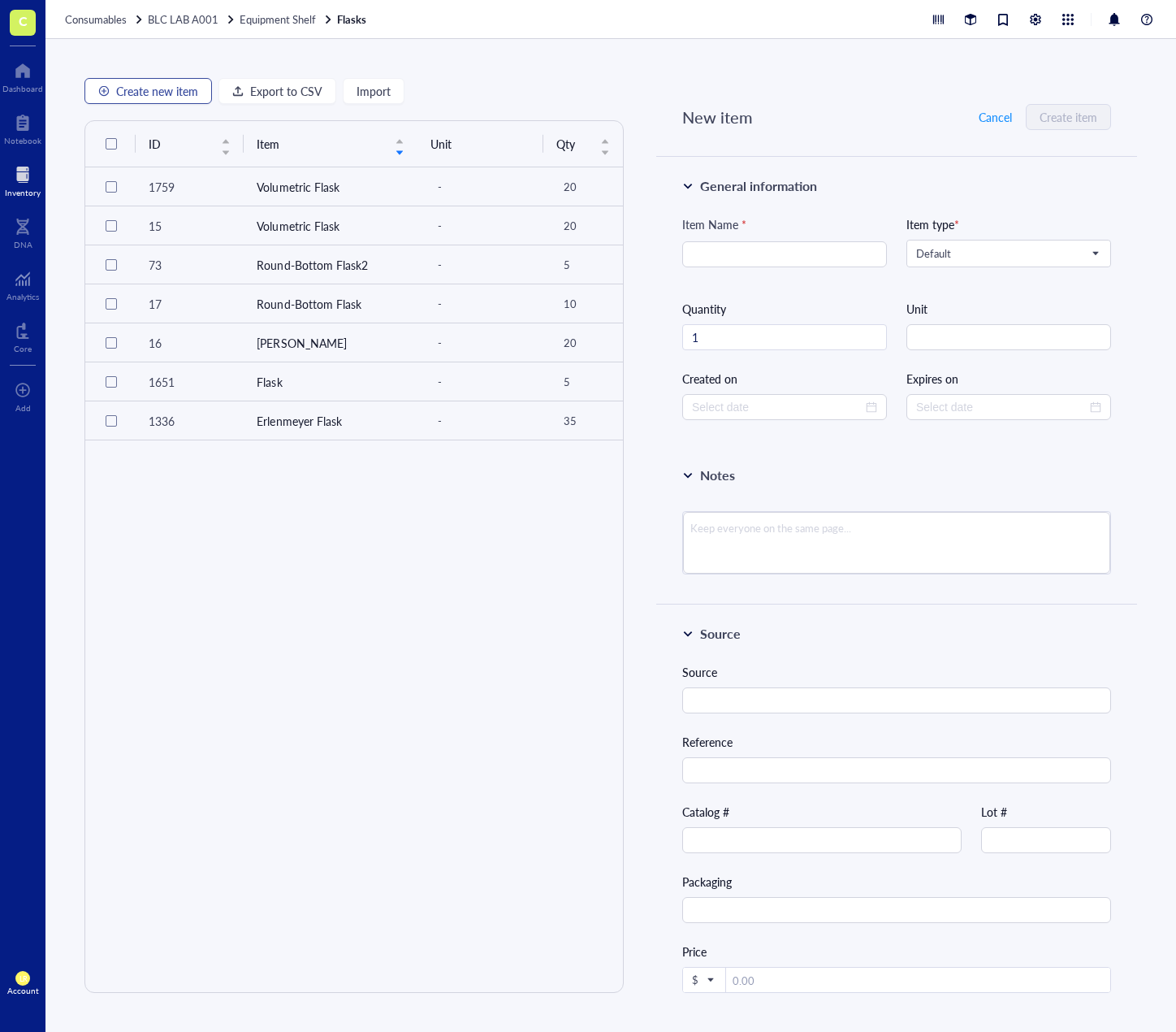
type input "[DATE]"
click at [34, 62] on div at bounding box center [23, 71] width 40 height 26
